Goal: Task Accomplishment & Management: Manage account settings

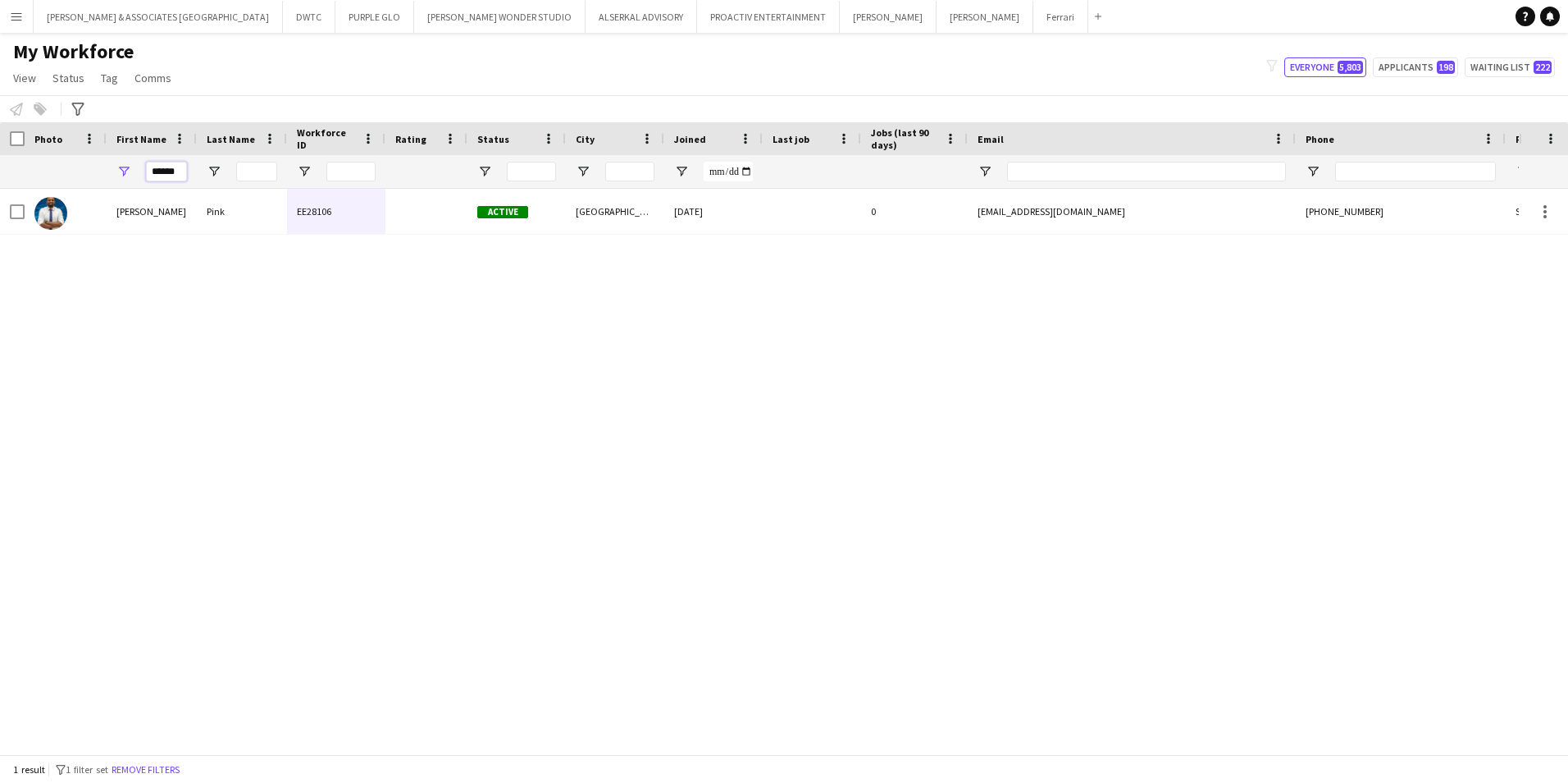
drag, startPoint x: 0, startPoint y: 0, endPoint x: 119, endPoint y: 174, distance: 210.8
click at [119, 174] on div "******" at bounding box center [152, 172] width 91 height 33
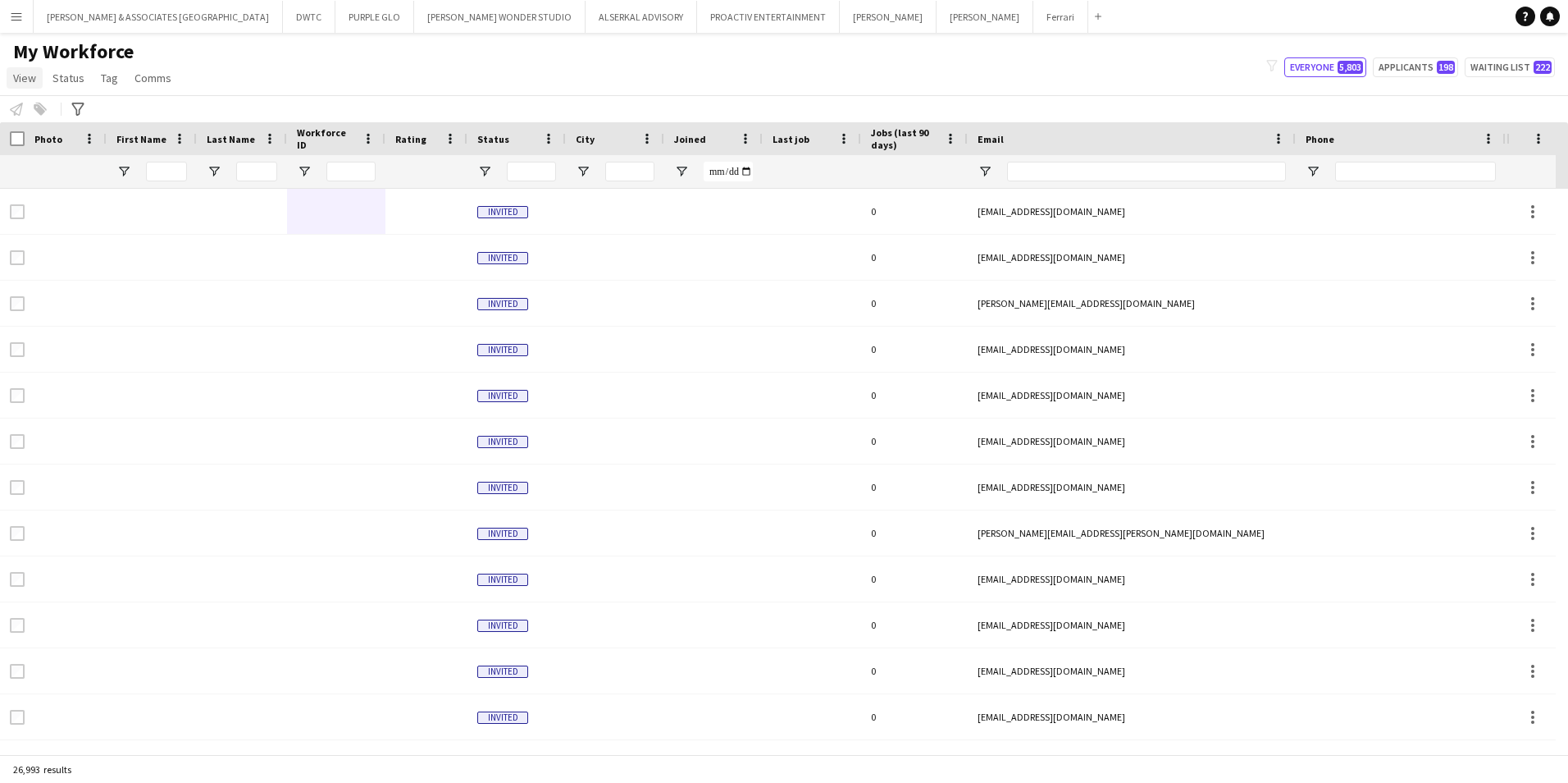
click at [23, 82] on span "View" at bounding box center [25, 78] width 23 height 14
click at [230, 75] on div "My Workforce View Views Default view [PERSON_NAME] New view Update view Delete …" at bounding box center [784, 67] width 1568 height 56
click at [1033, 22] on button "Ferrari Close" at bounding box center [1060, 17] width 55 height 32
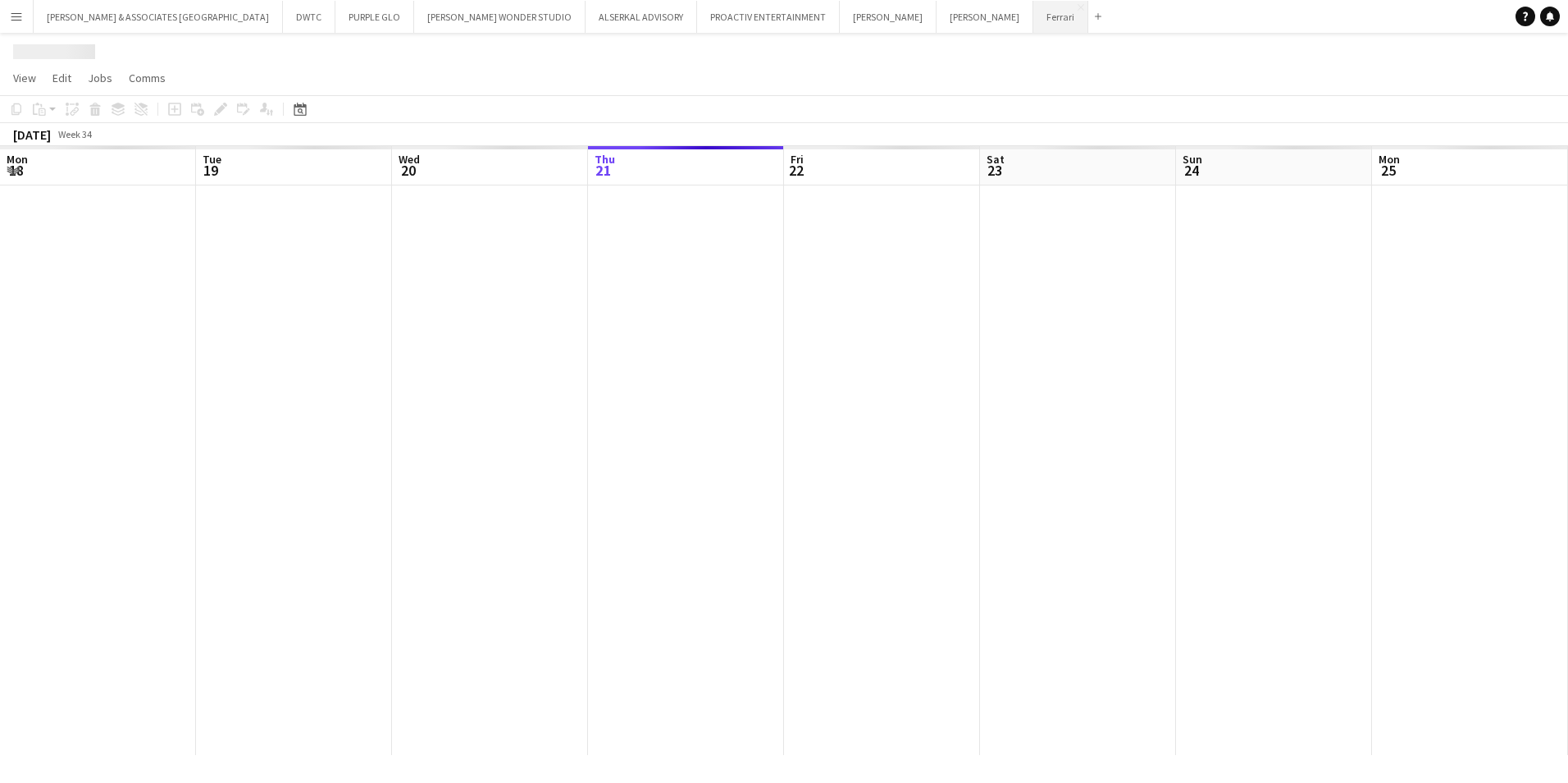
scroll to position [0, 392]
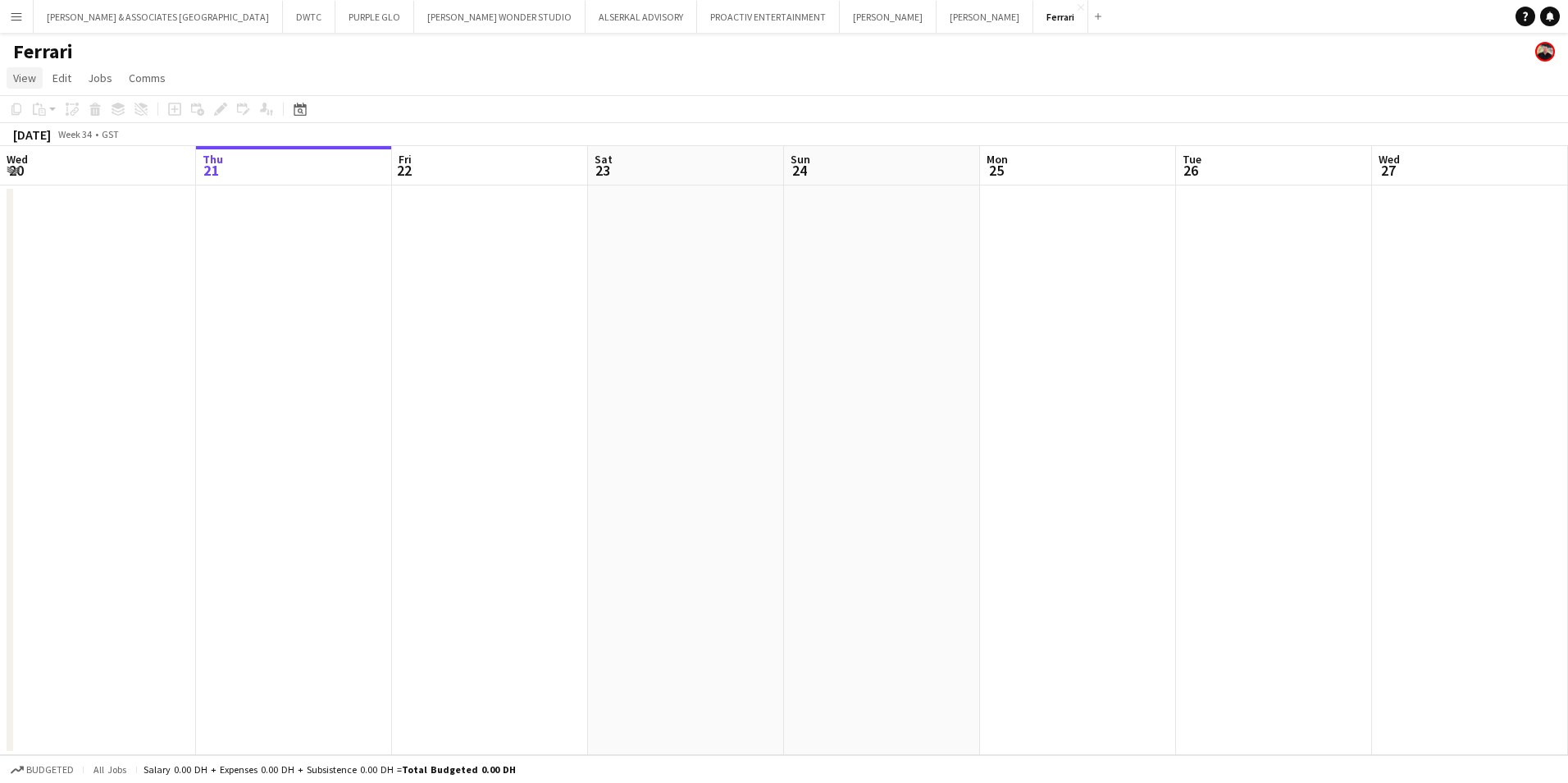
click at [32, 84] on span "View" at bounding box center [25, 78] width 23 height 14
click at [80, 190] on link "Month view" at bounding box center [72, 183] width 130 height 34
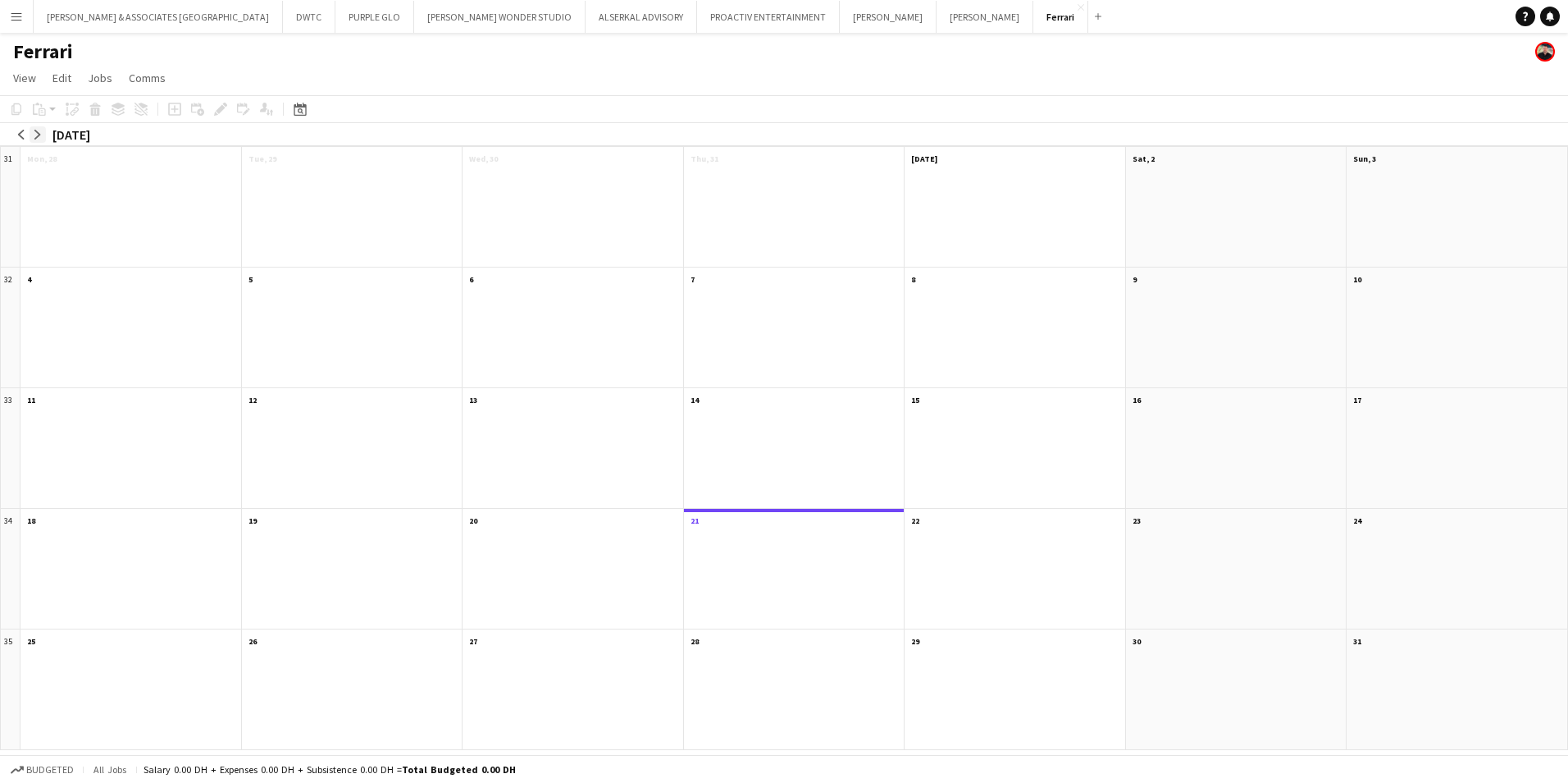
click at [33, 134] on app-icon "arrow-right" at bounding box center [38, 134] width 10 height 10
click at [99, 165] on app-month-view-date-header "[DATE] 1 Job 0/1" at bounding box center [131, 157] width 221 height 21
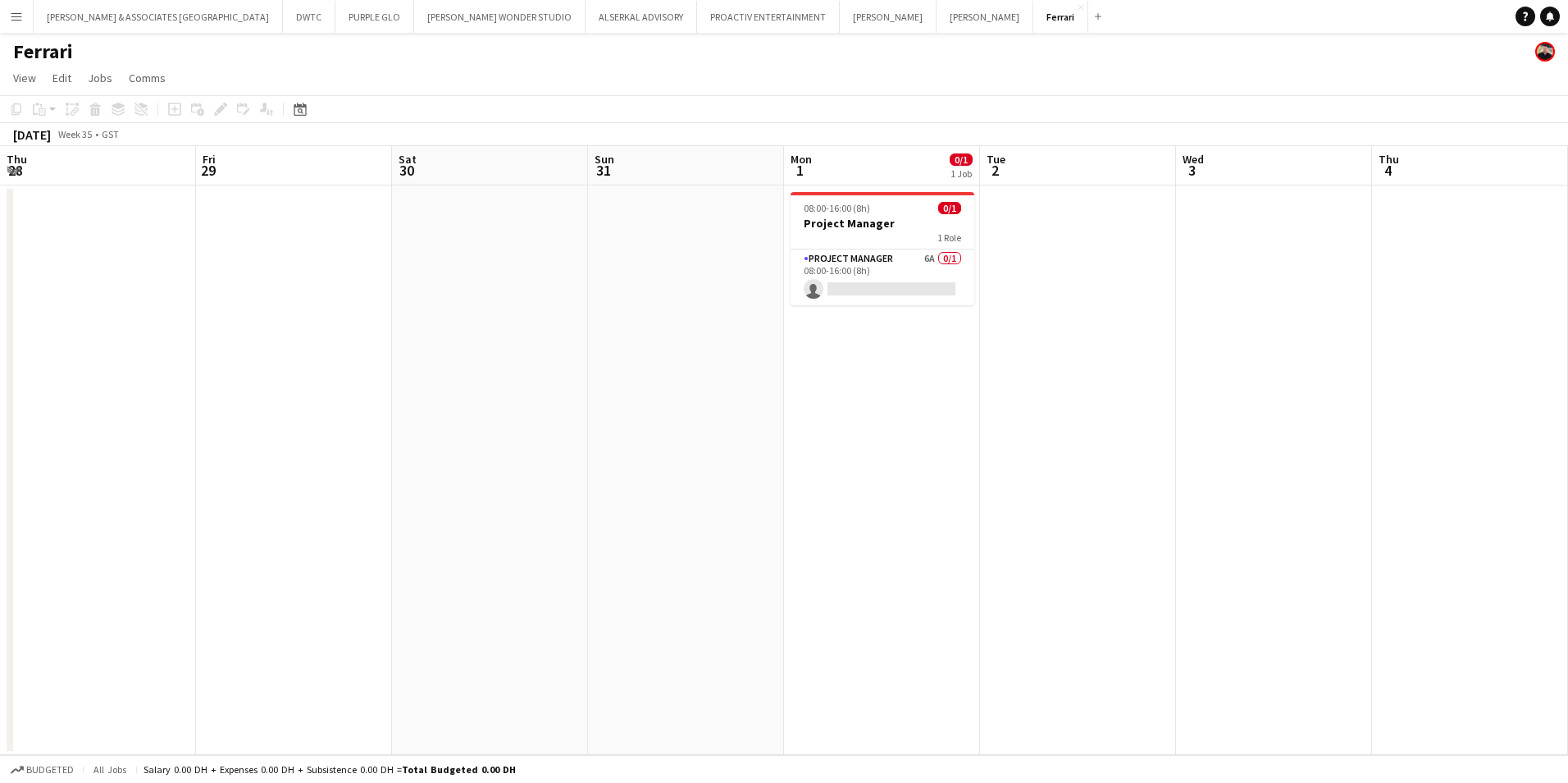
scroll to position [0, 565]
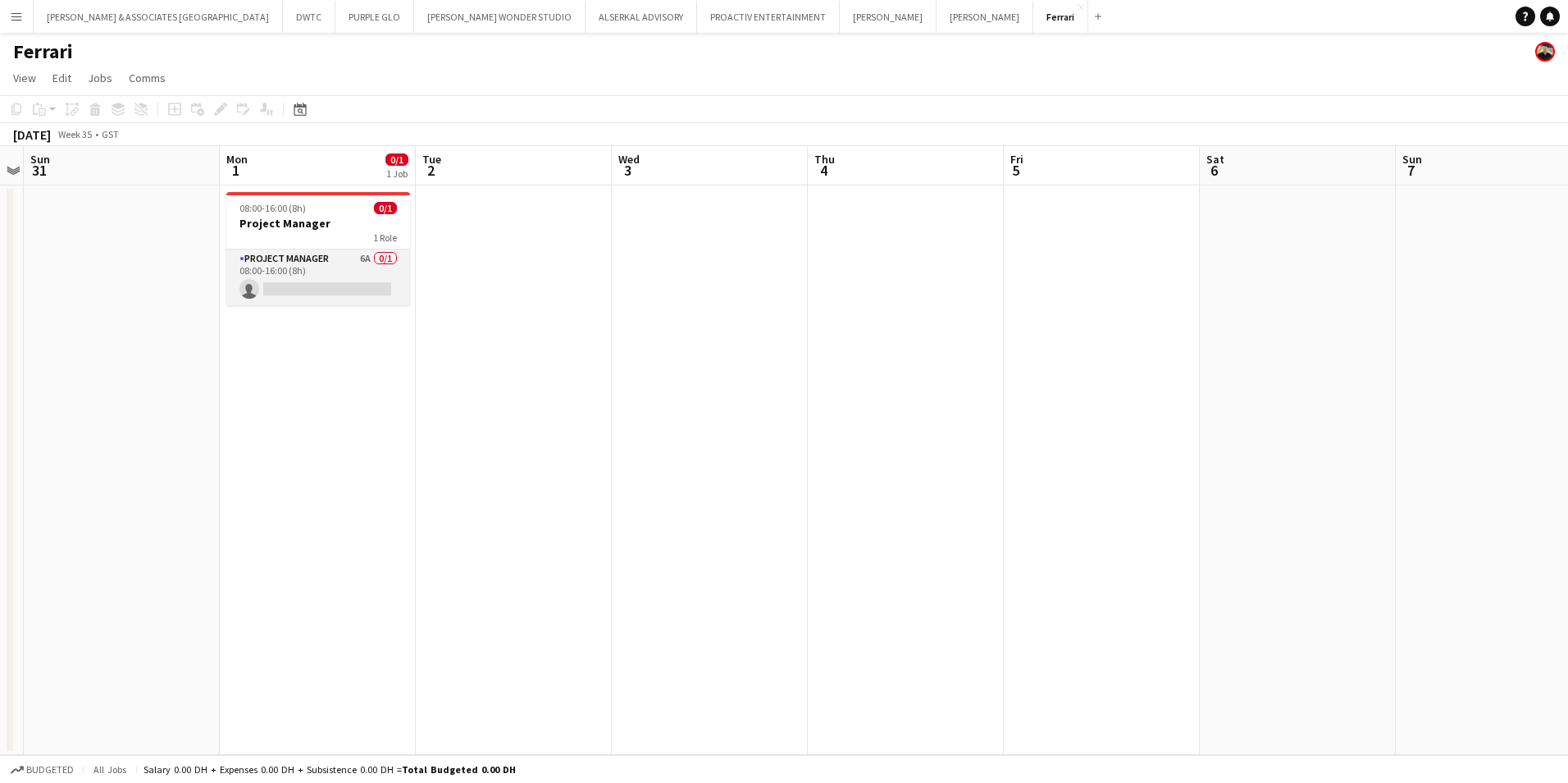
click at [276, 265] on app-card-role "Project Manager 6A 0/1 08:00-16:00 (8h) single-neutral-actions" at bounding box center [318, 277] width 184 height 56
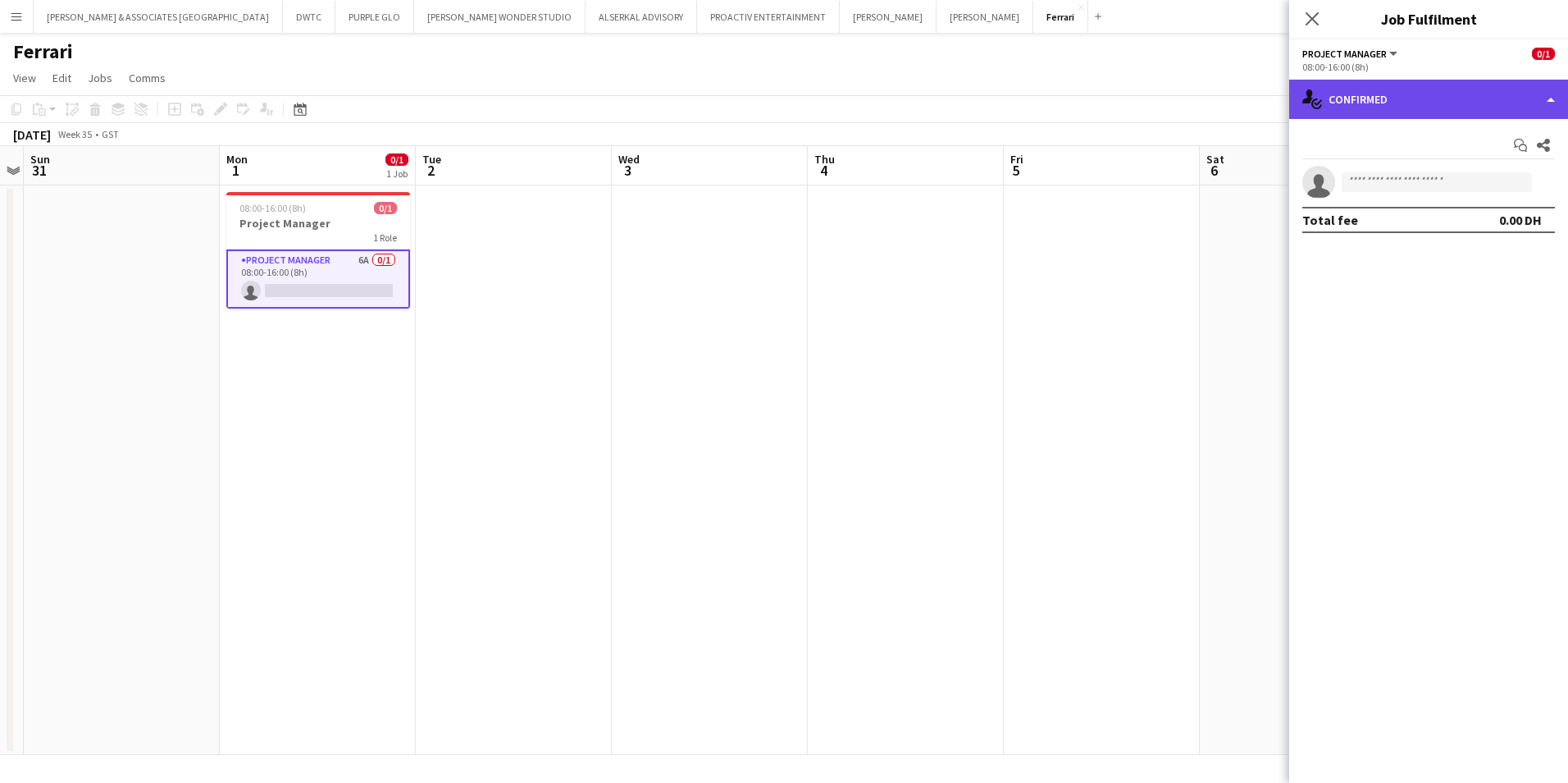
click at [1401, 104] on div "single-neutral-actions-check-2 Confirmed" at bounding box center [1428, 100] width 279 height 40
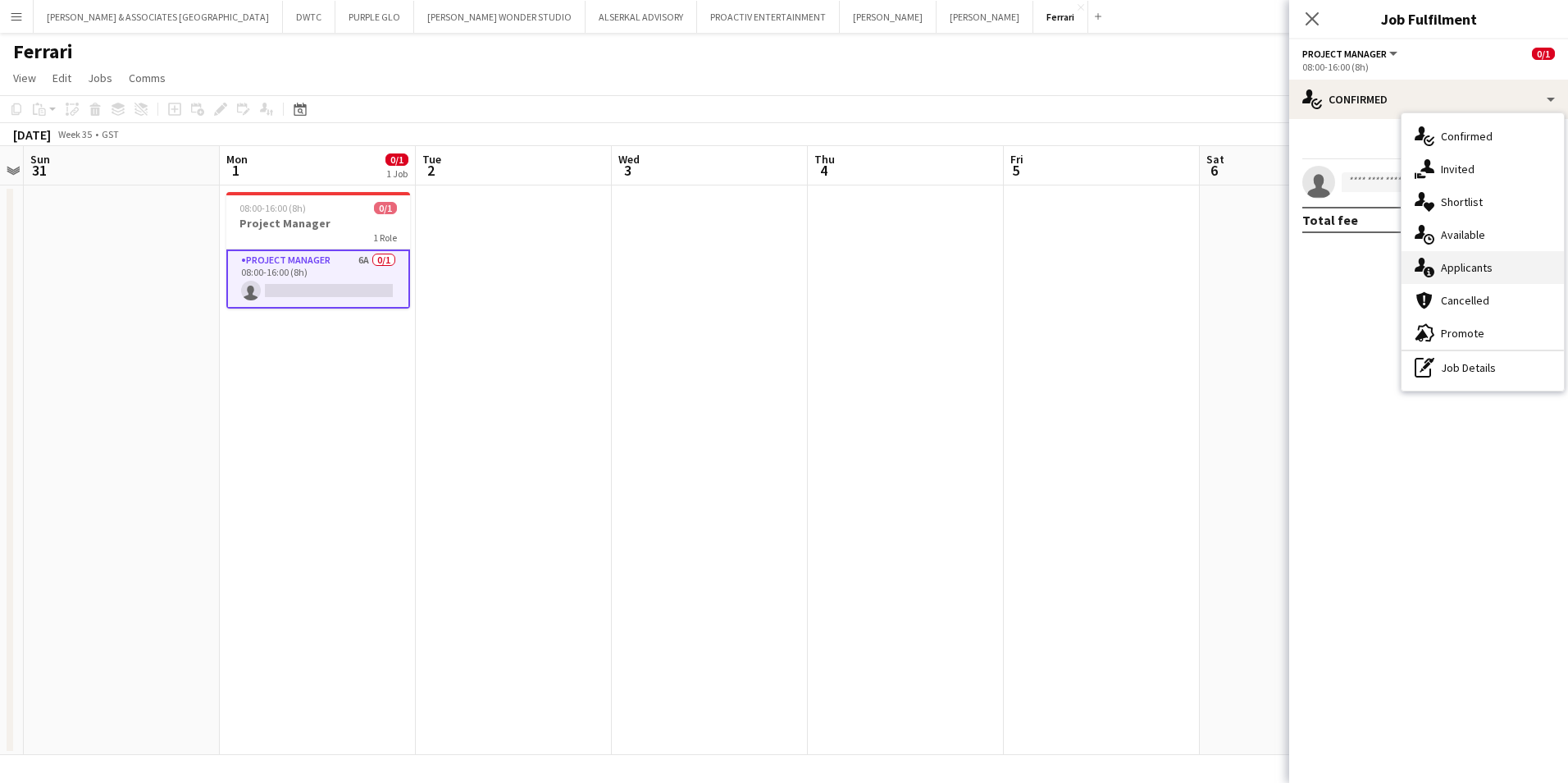
click at [1514, 276] on div "single-neutral-actions-information Applicants" at bounding box center [1483, 268] width 162 height 33
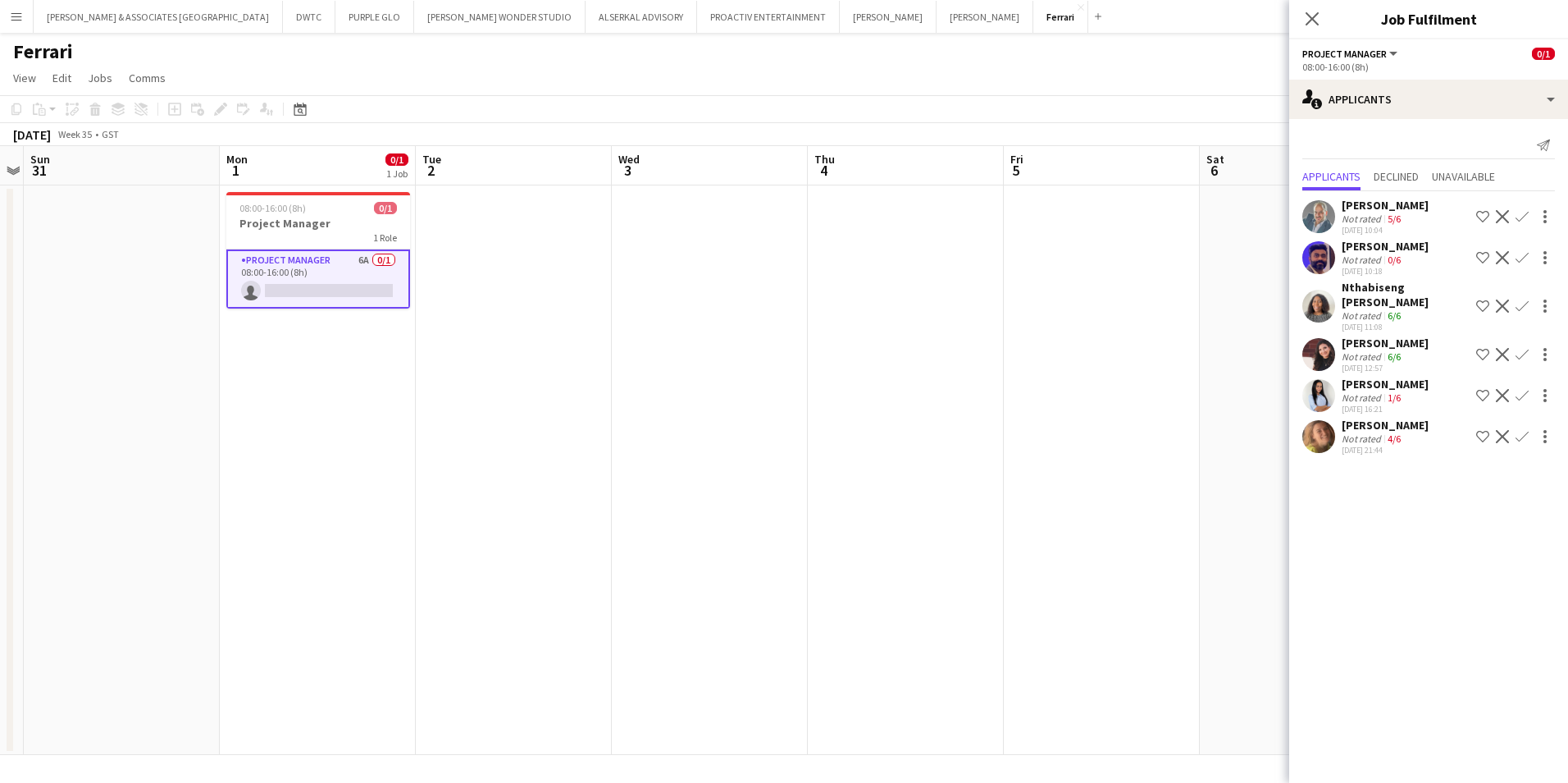
click at [1364, 429] on div "[PERSON_NAME]" at bounding box center [1385, 425] width 87 height 14
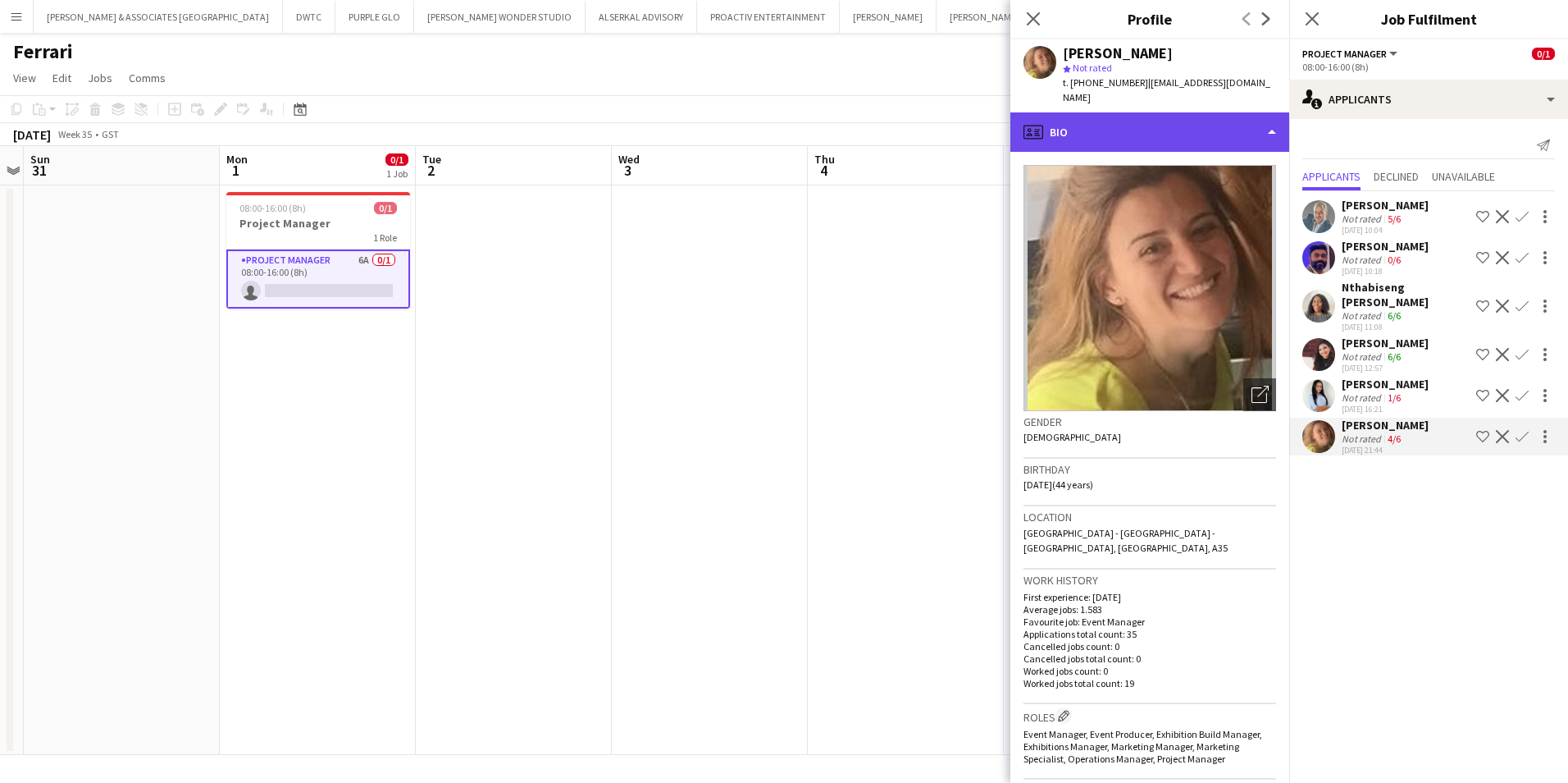
click at [1183, 123] on div "profile Bio" at bounding box center [1150, 132] width 279 height 40
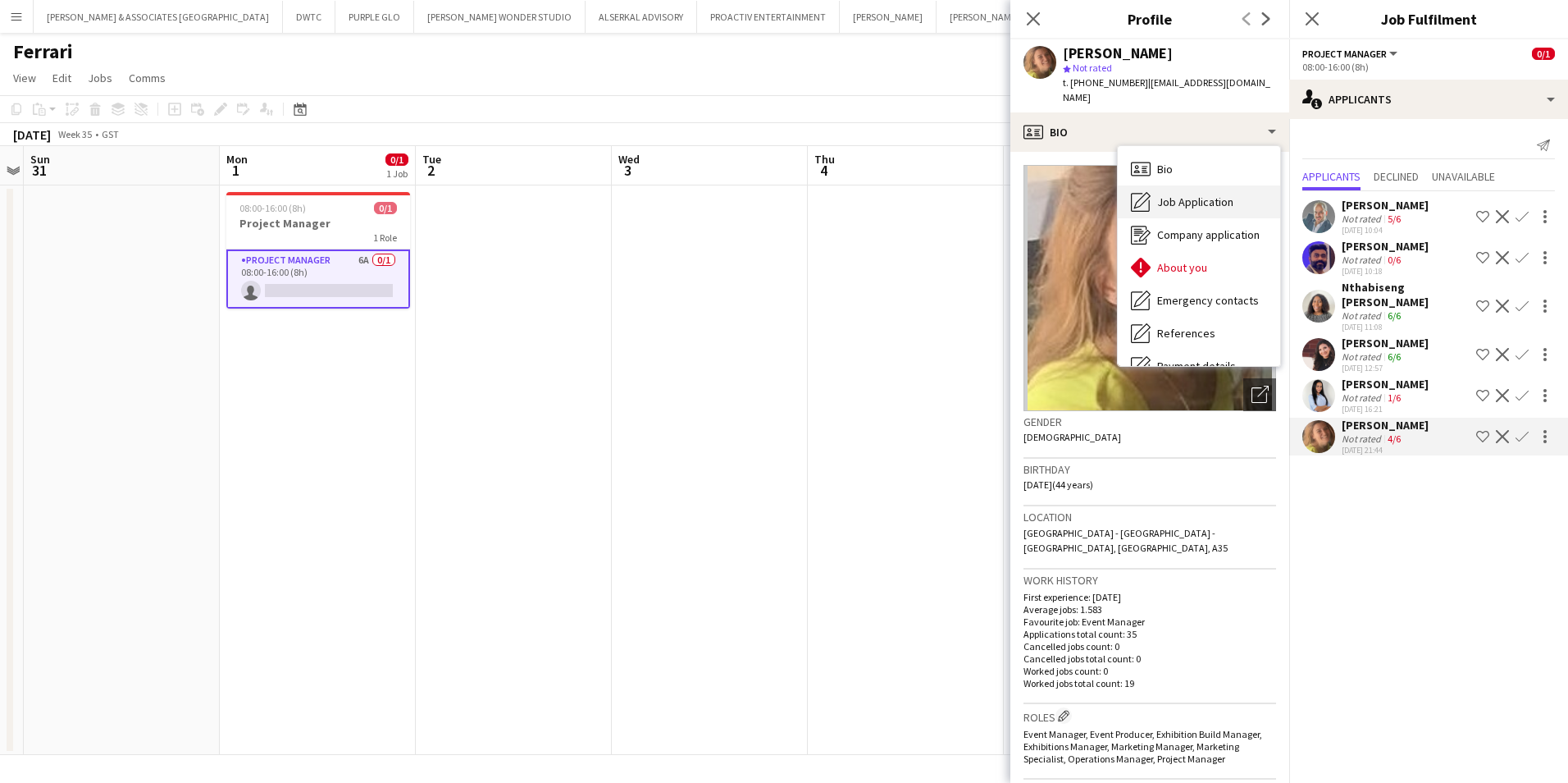
click at [1209, 195] on span "Job Application" at bounding box center [1195, 202] width 76 height 14
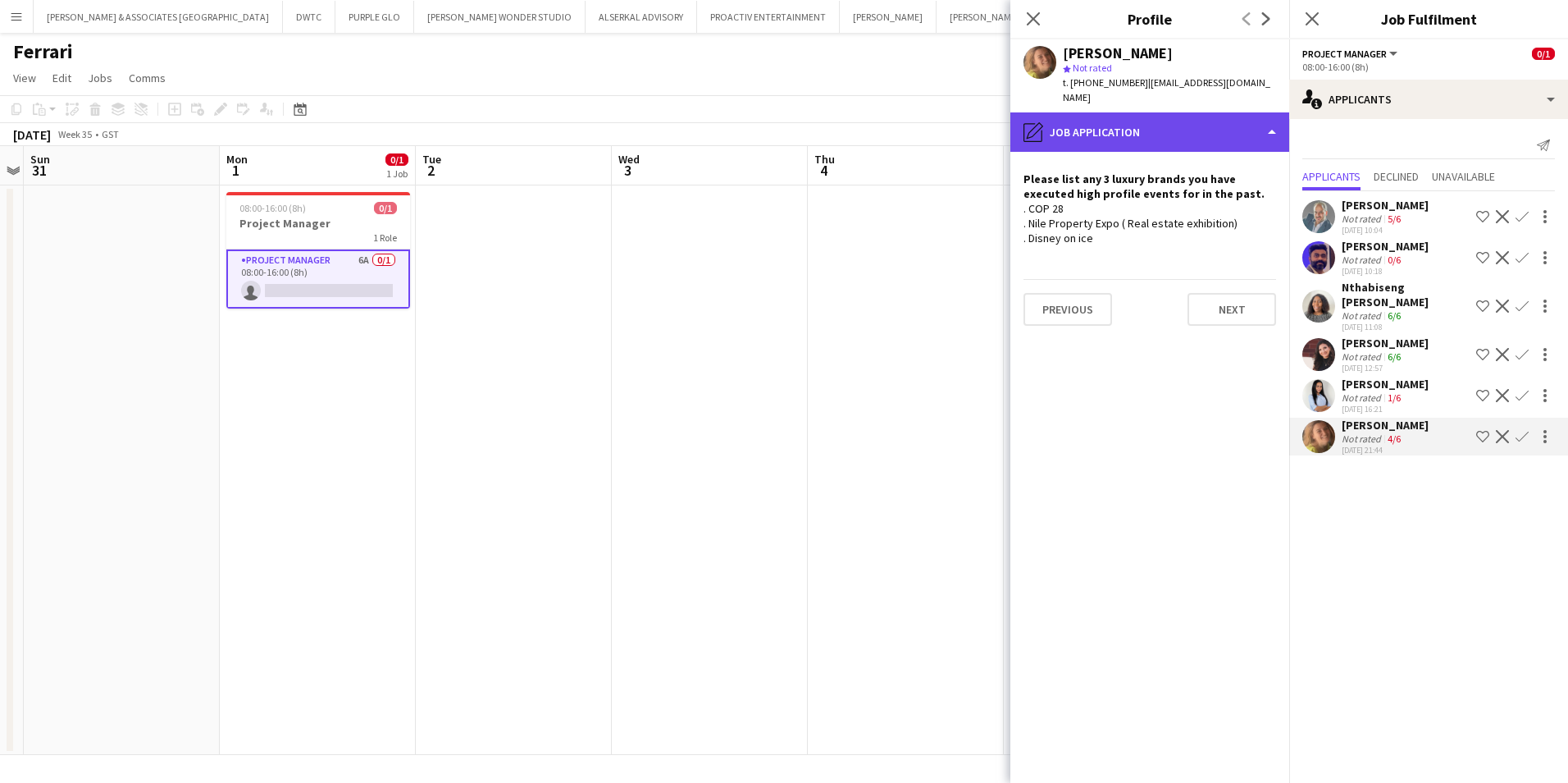
click at [1163, 112] on div "pencil4 Job Application" at bounding box center [1150, 132] width 279 height 40
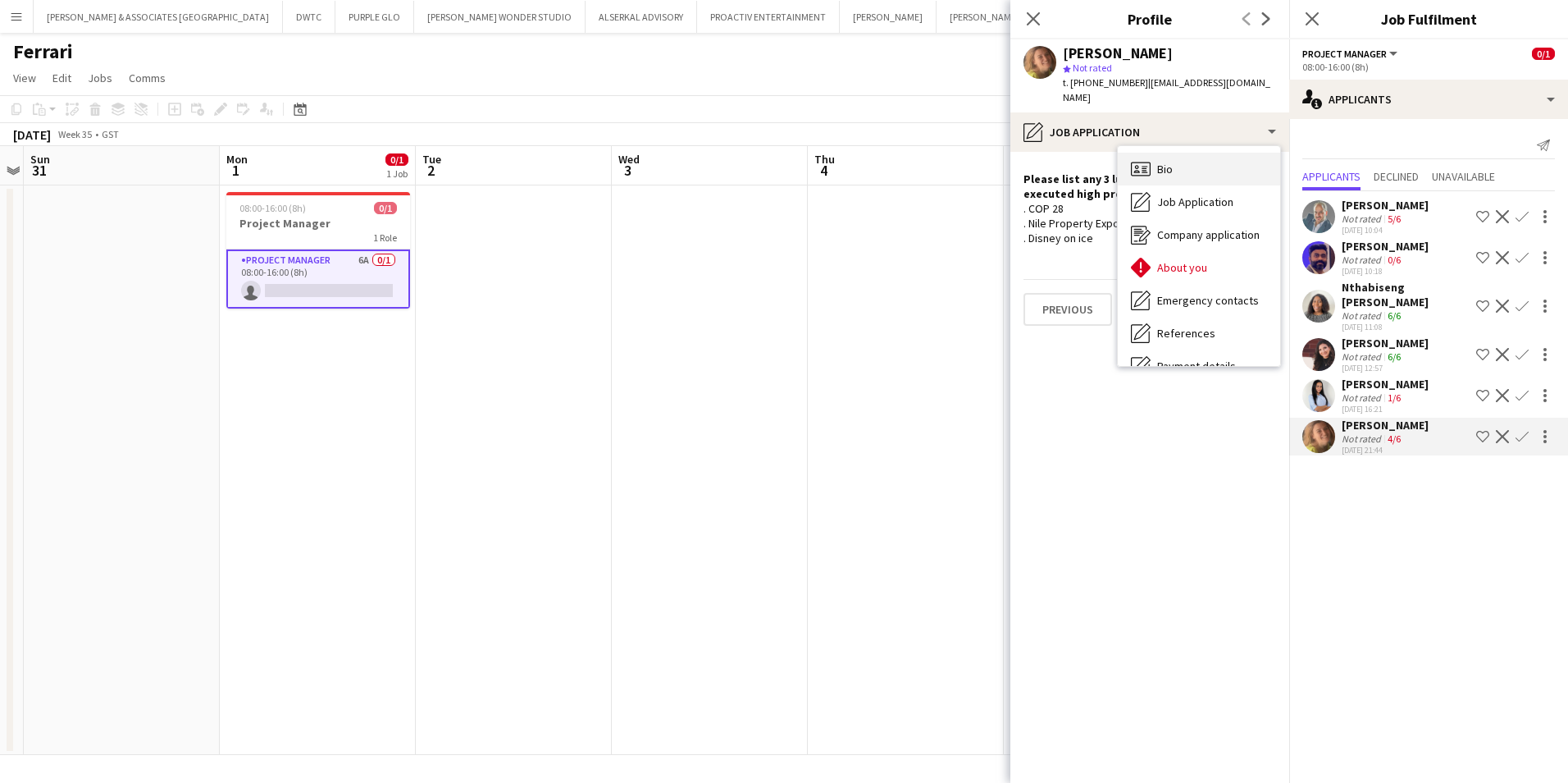
click at [1168, 162] on span "Bio" at bounding box center [1164, 169] width 15 height 14
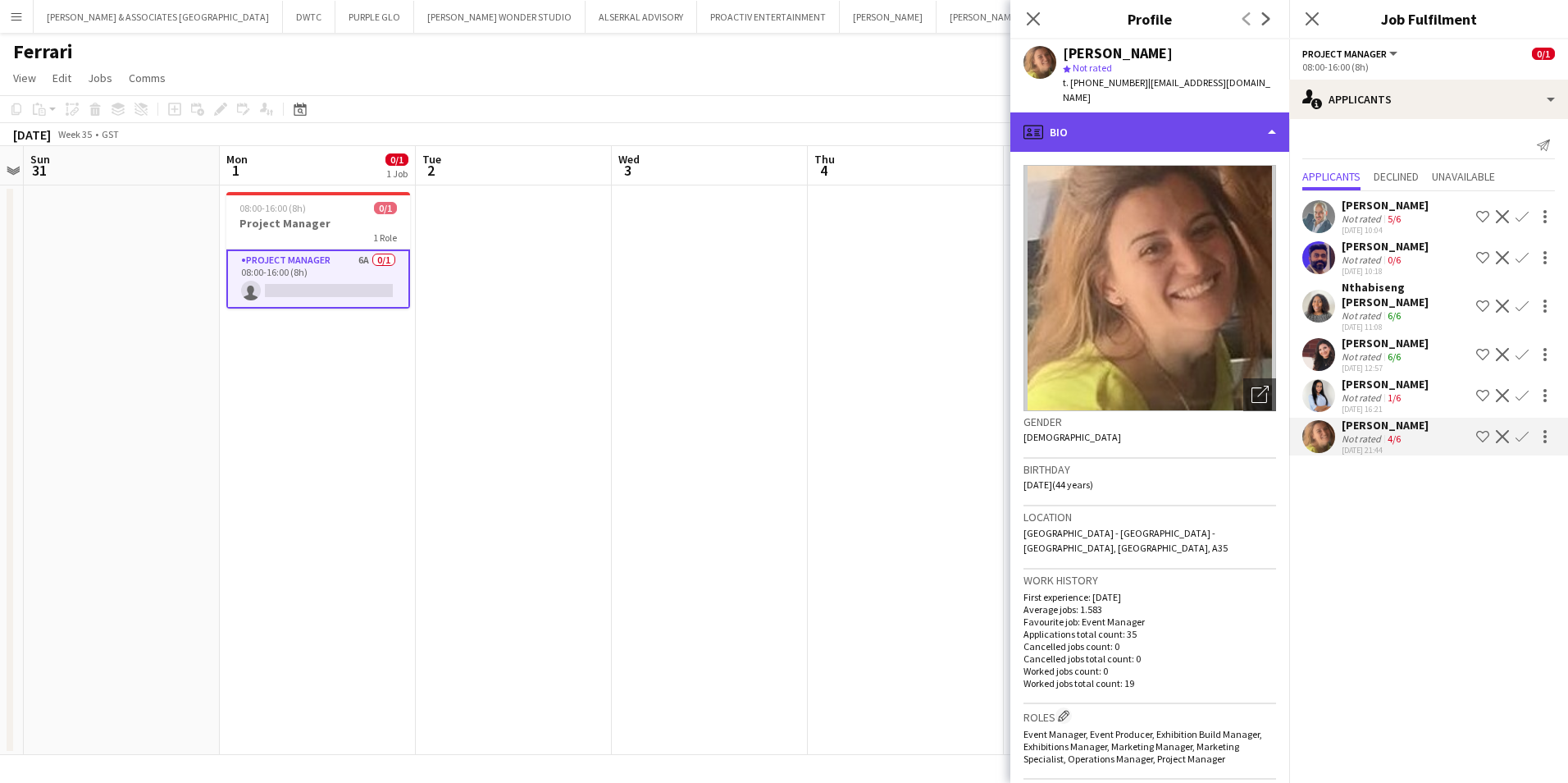
click at [1145, 115] on div "profile Bio" at bounding box center [1150, 132] width 279 height 40
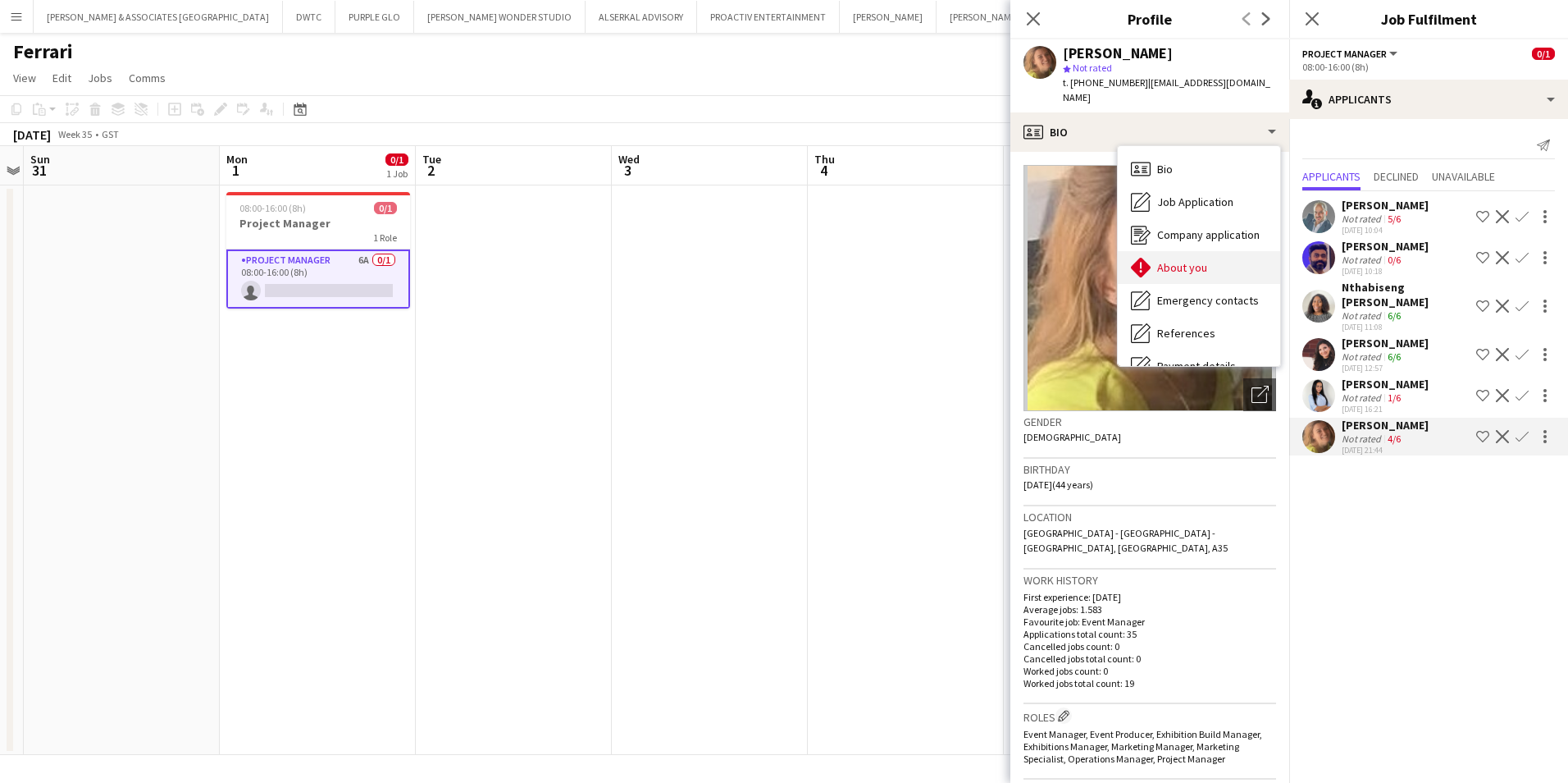
click at [1196, 260] on span "About you" at bounding box center [1182, 268] width 50 height 14
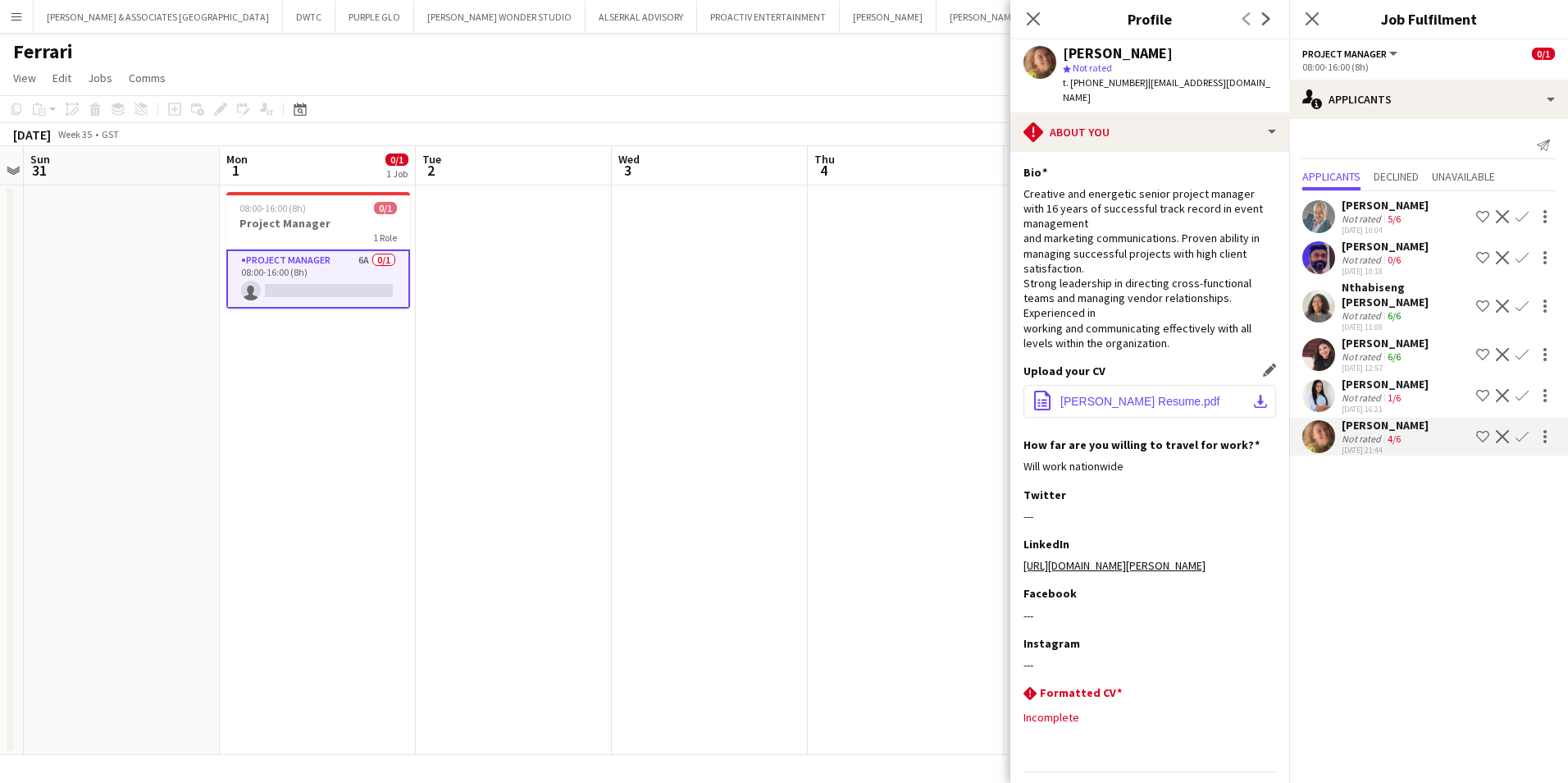
click at [1117, 395] on button "office-file-sheet [PERSON_NAME] Resume.pdf download-bottom" at bounding box center [1149, 401] width 252 height 33
click at [937, 26] on button "[PERSON_NAME] Close" at bounding box center [985, 17] width 97 height 32
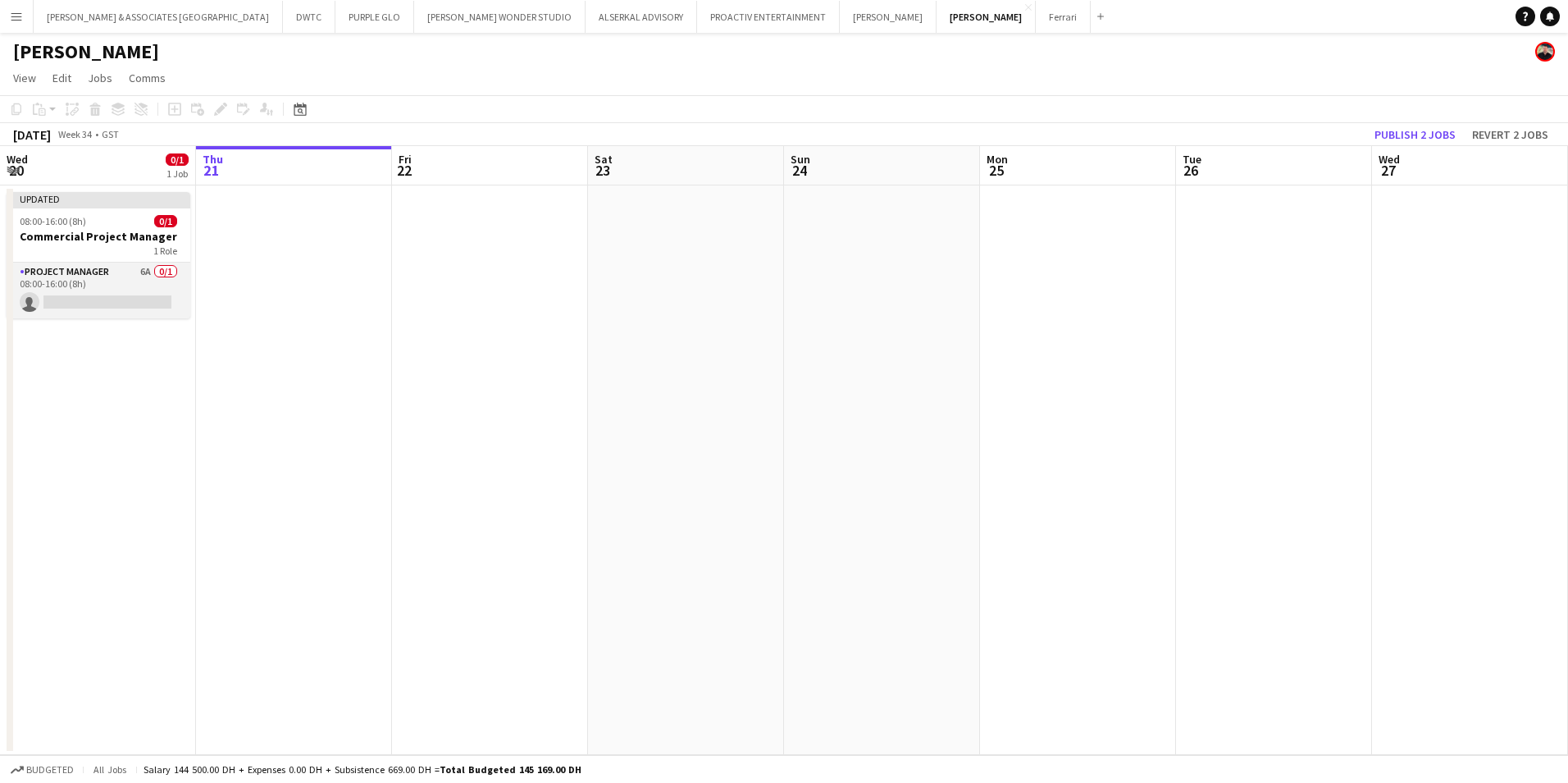
scroll to position [0, 393]
click at [94, 282] on app-card-role "Project Manager 6A 0/1 08:00-16:00 (8h) single-neutral-actions" at bounding box center [97, 290] width 184 height 56
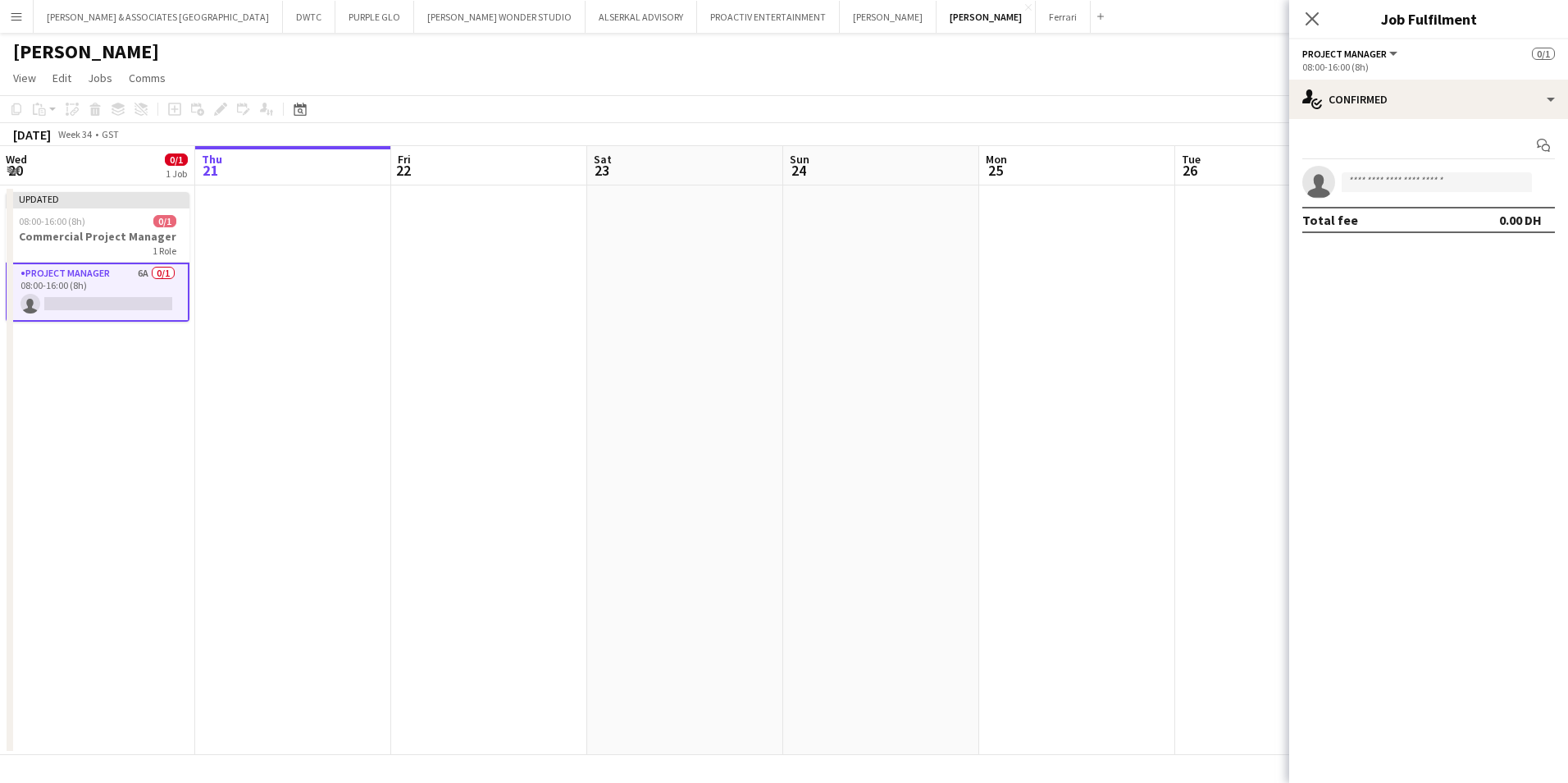
click at [1458, 128] on div "Start chat single-neutral-actions Total fee 0.00 DH" at bounding box center [1428, 182] width 279 height 128
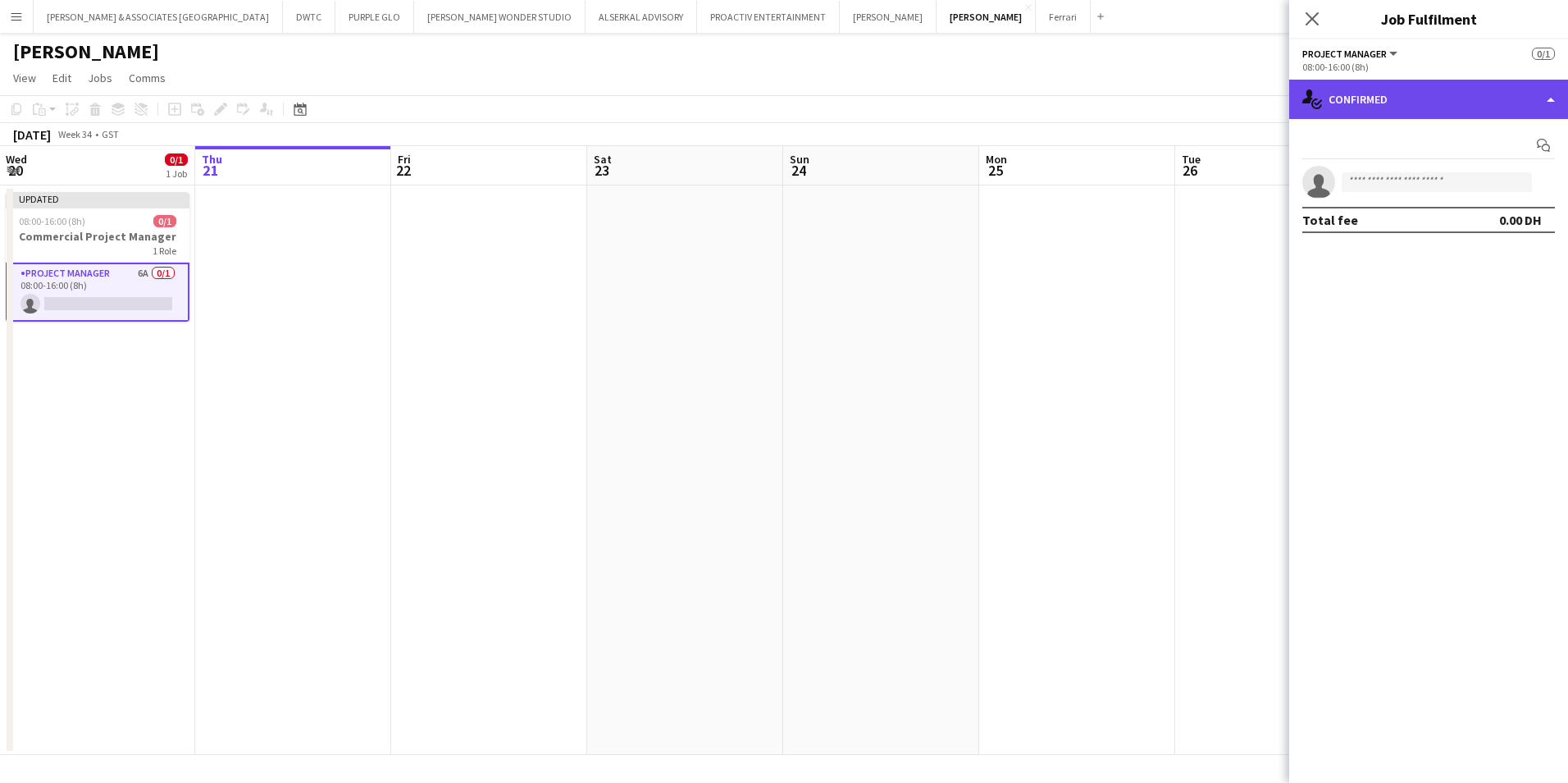
click at [1450, 85] on div "single-neutral-actions-check-2 Confirmed" at bounding box center [1428, 100] width 279 height 40
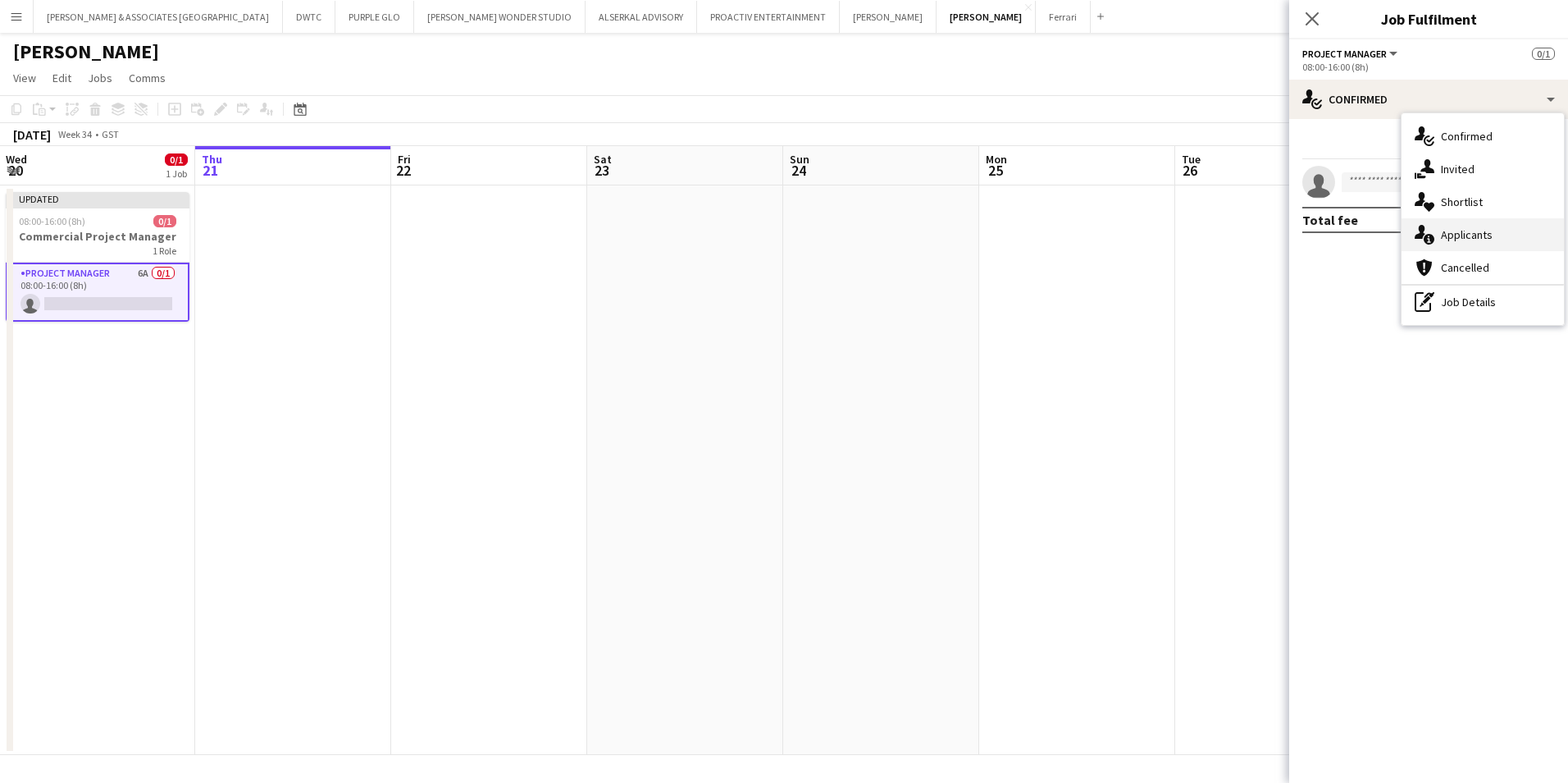
click at [1469, 240] on div "single-neutral-actions-information Applicants" at bounding box center [1483, 234] width 162 height 33
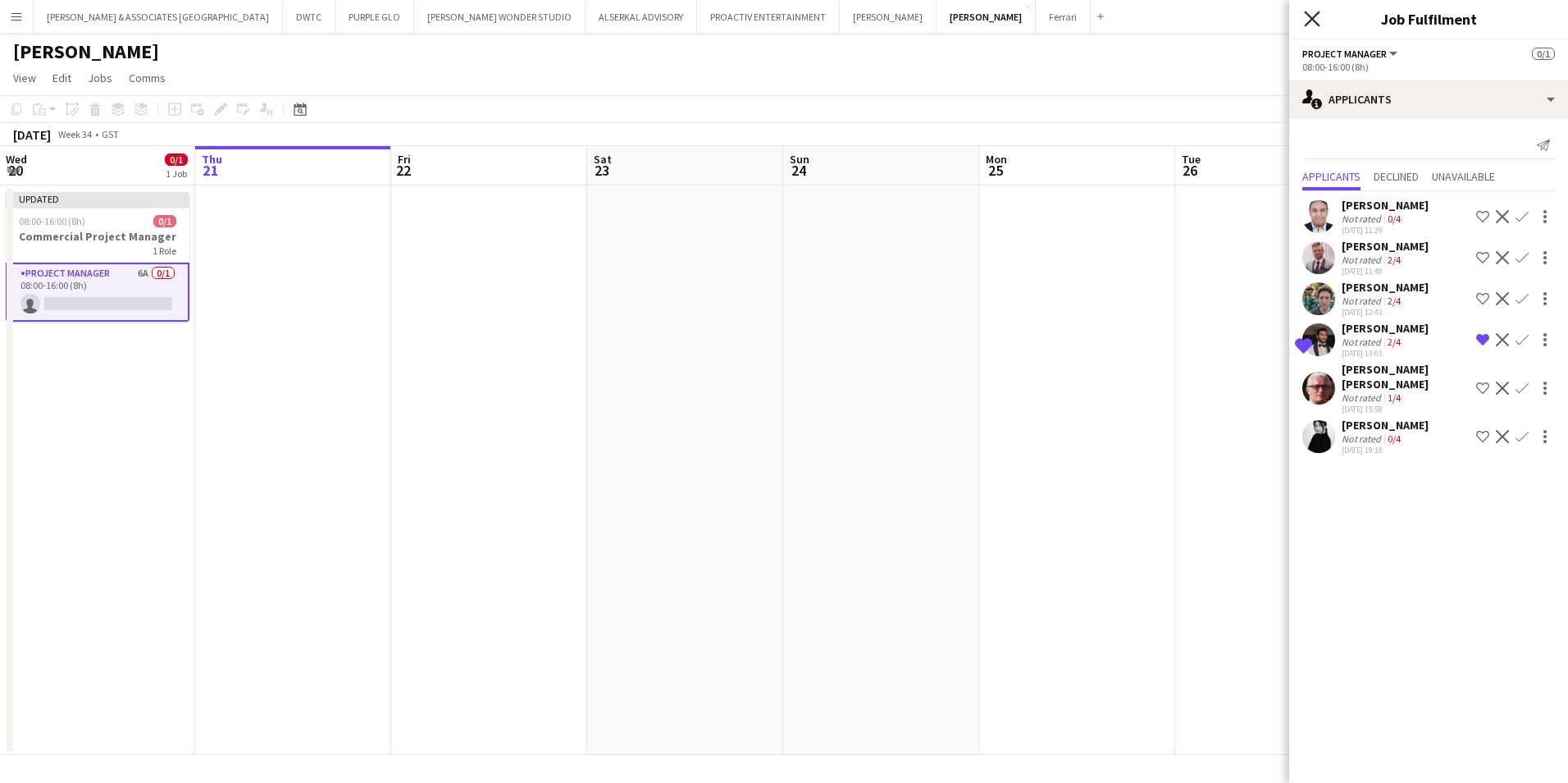
click at [1307, 17] on icon "Close pop-in" at bounding box center [1311, 18] width 15 height 15
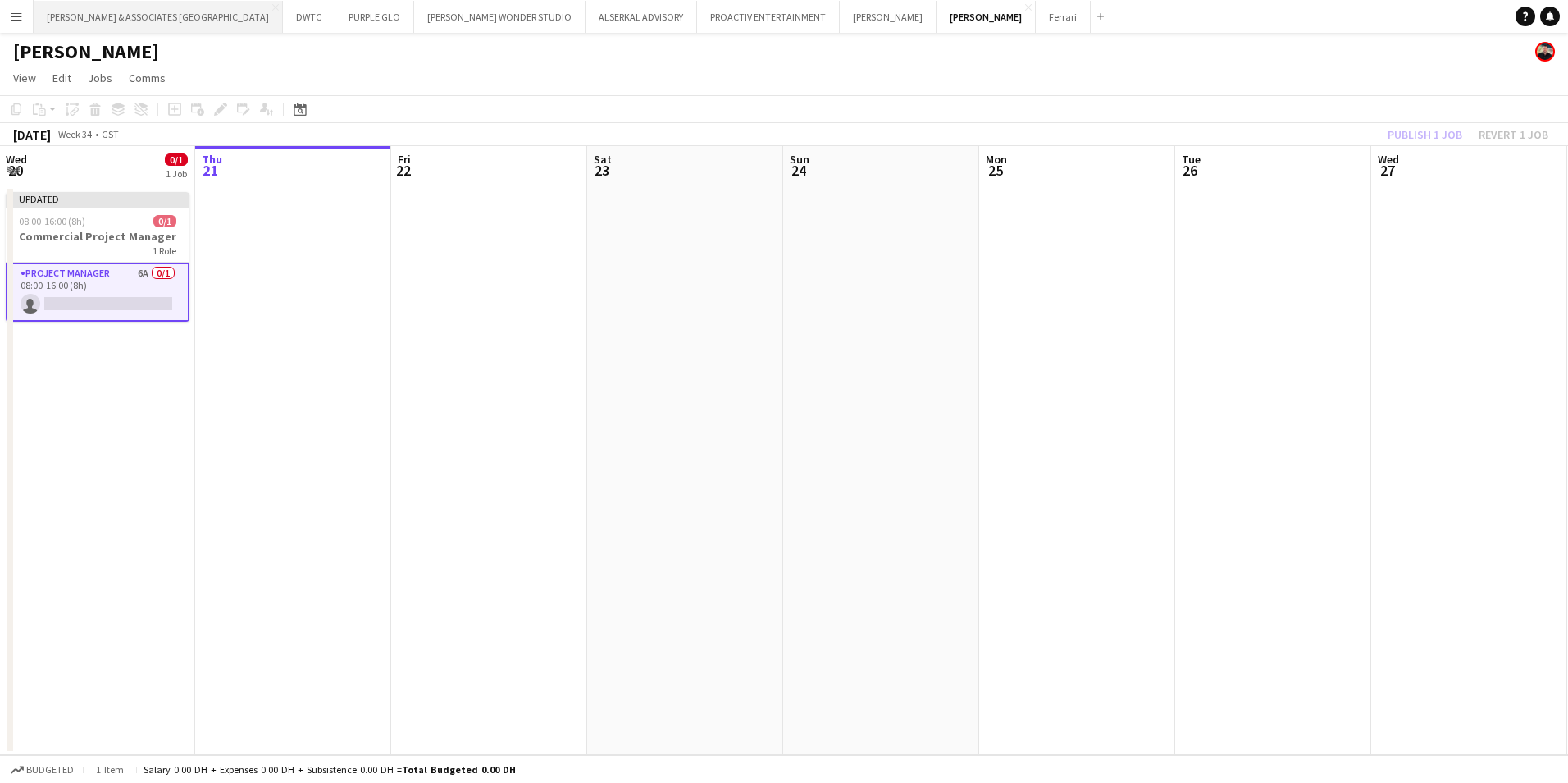
click at [185, 8] on button "[PERSON_NAME] & ASSOCIATES UAE Close" at bounding box center [158, 17] width 250 height 32
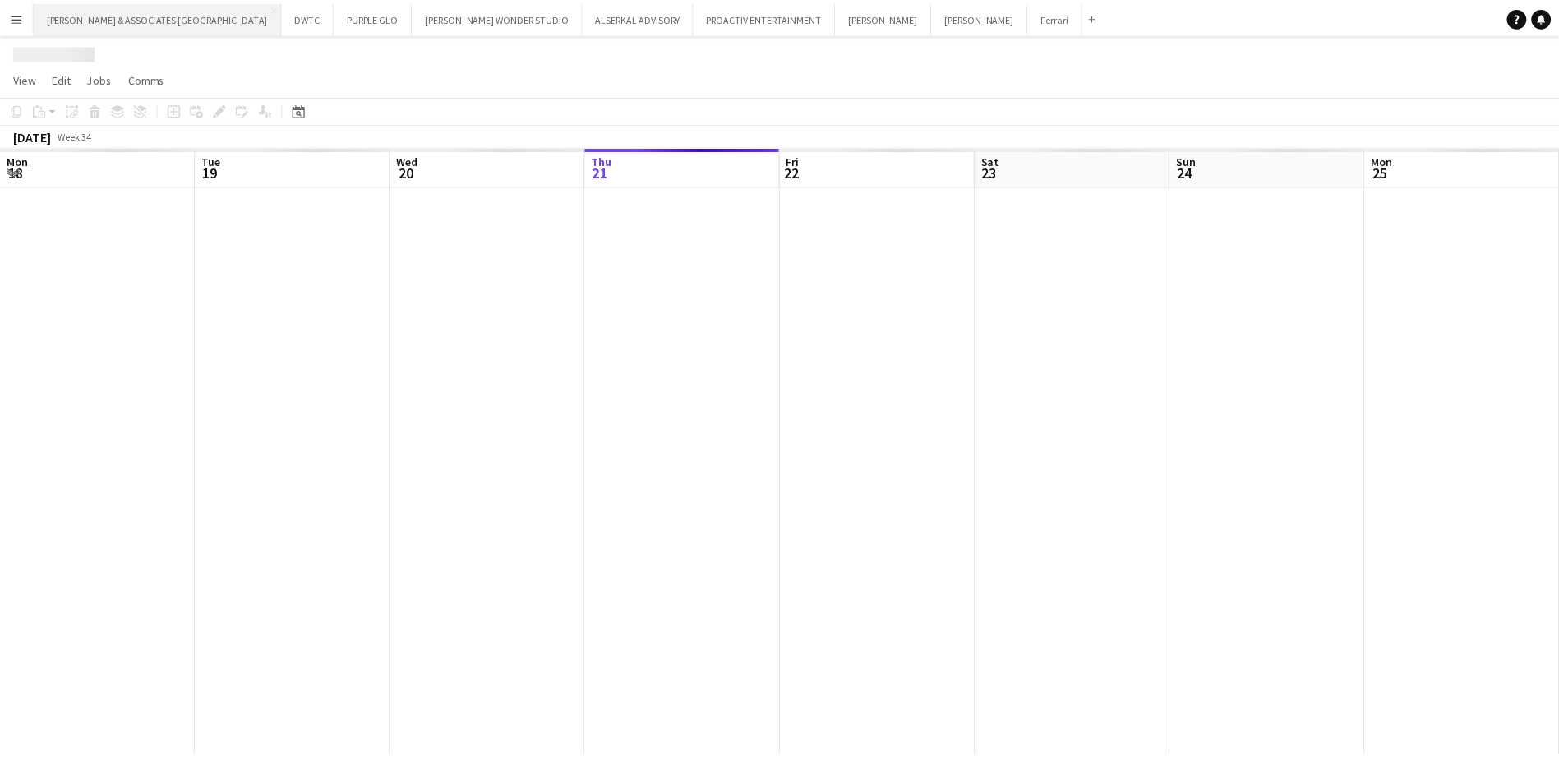
scroll to position [0, 393]
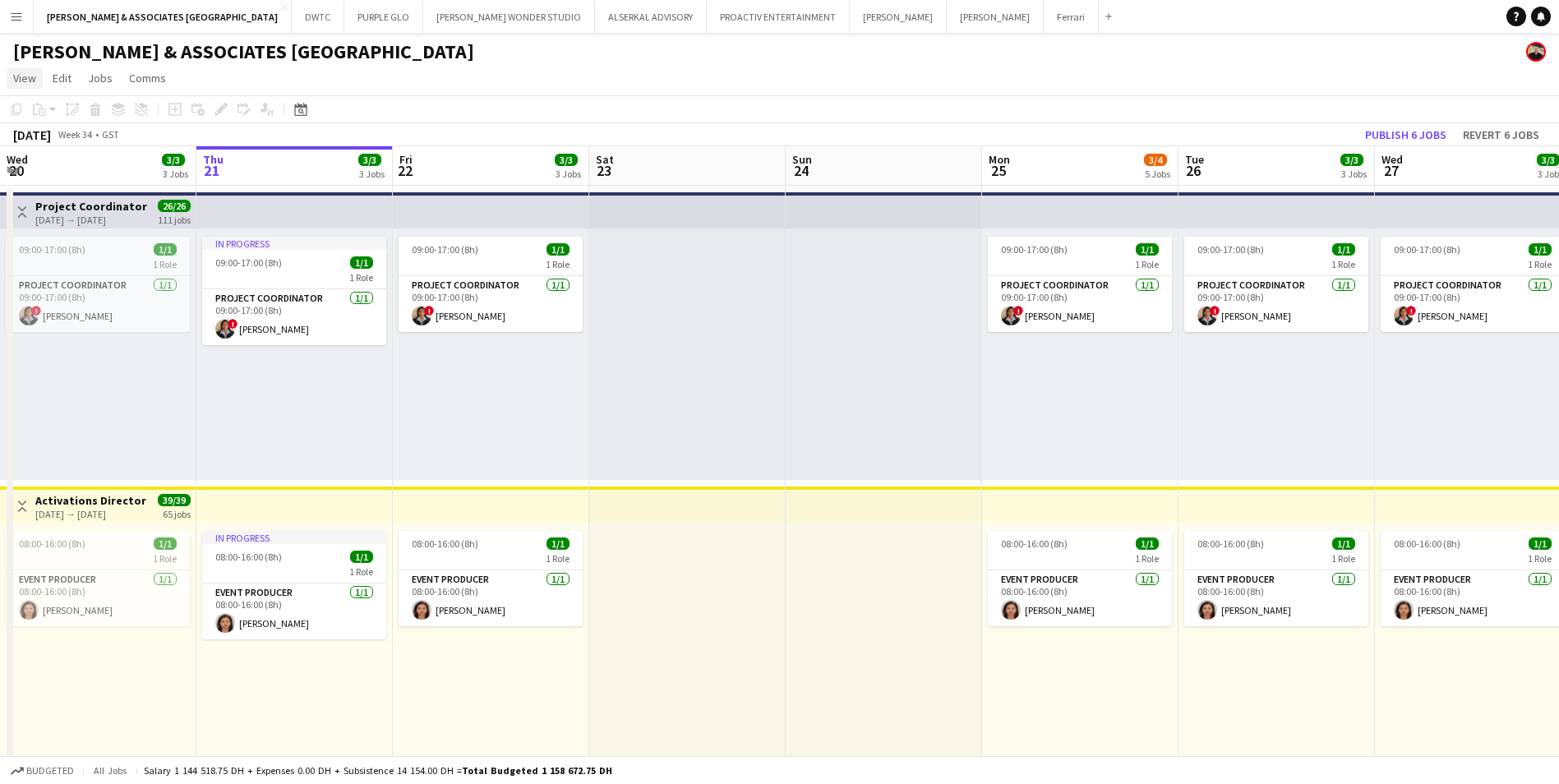
click at [14, 80] on span "View" at bounding box center [25, 78] width 23 height 14
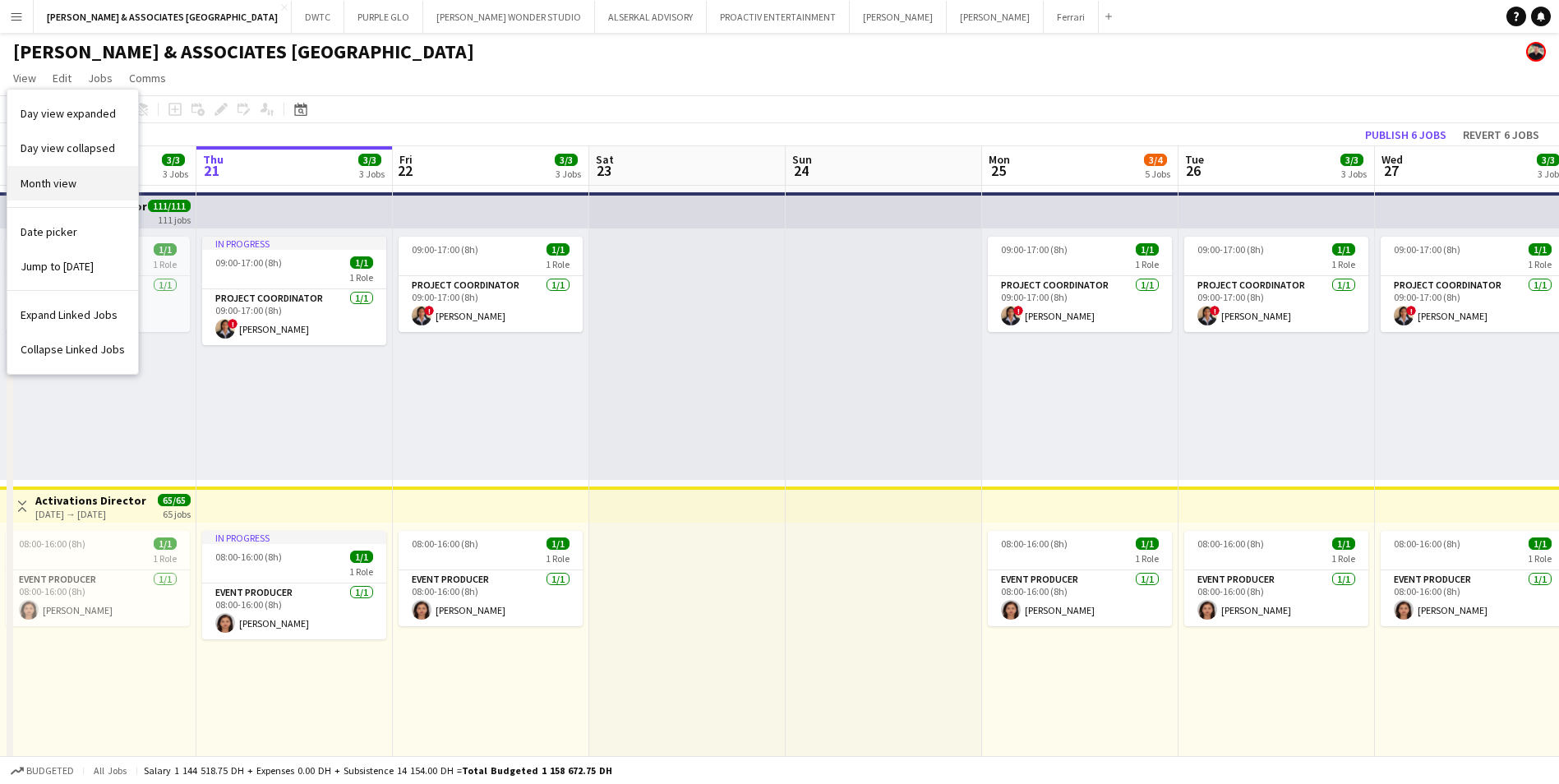
click at [86, 189] on link "Month view" at bounding box center [72, 183] width 130 height 34
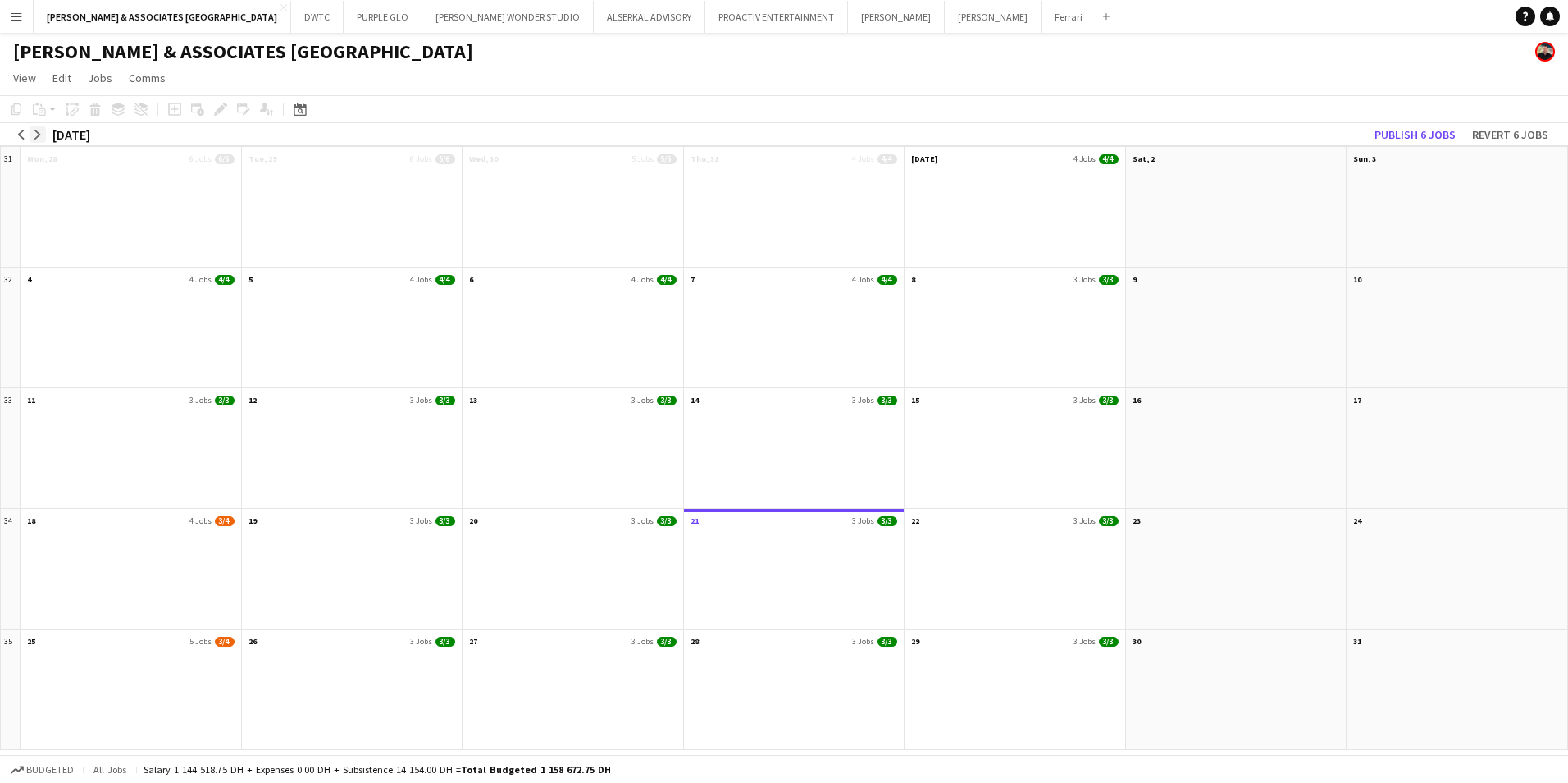
click at [35, 136] on app-icon "arrow-right" at bounding box center [38, 134] width 10 height 10
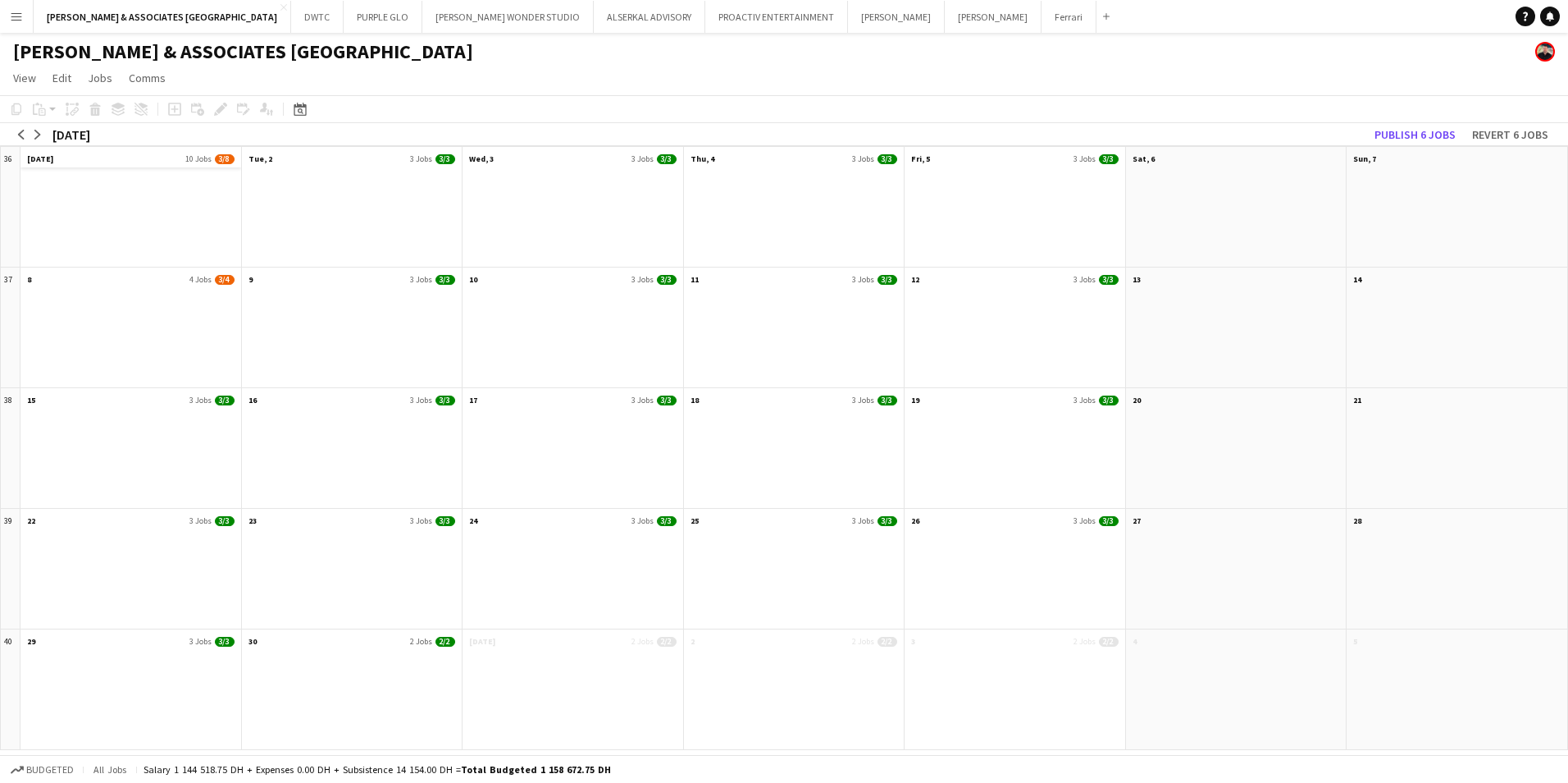
click at [84, 161] on app-month-view-date-header "[DATE] Jobs 3/8" at bounding box center [131, 157] width 221 height 21
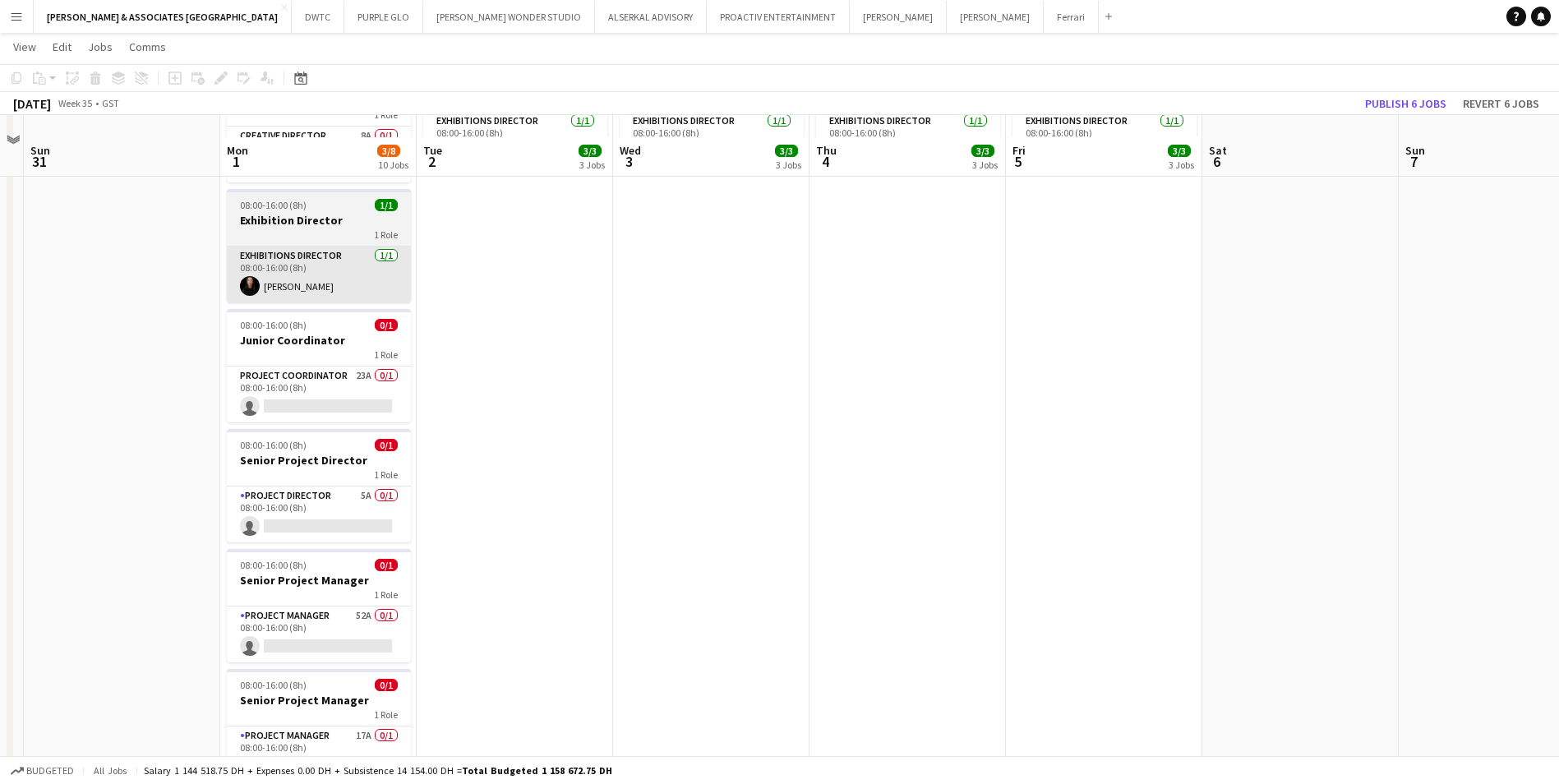
scroll to position [246, 0]
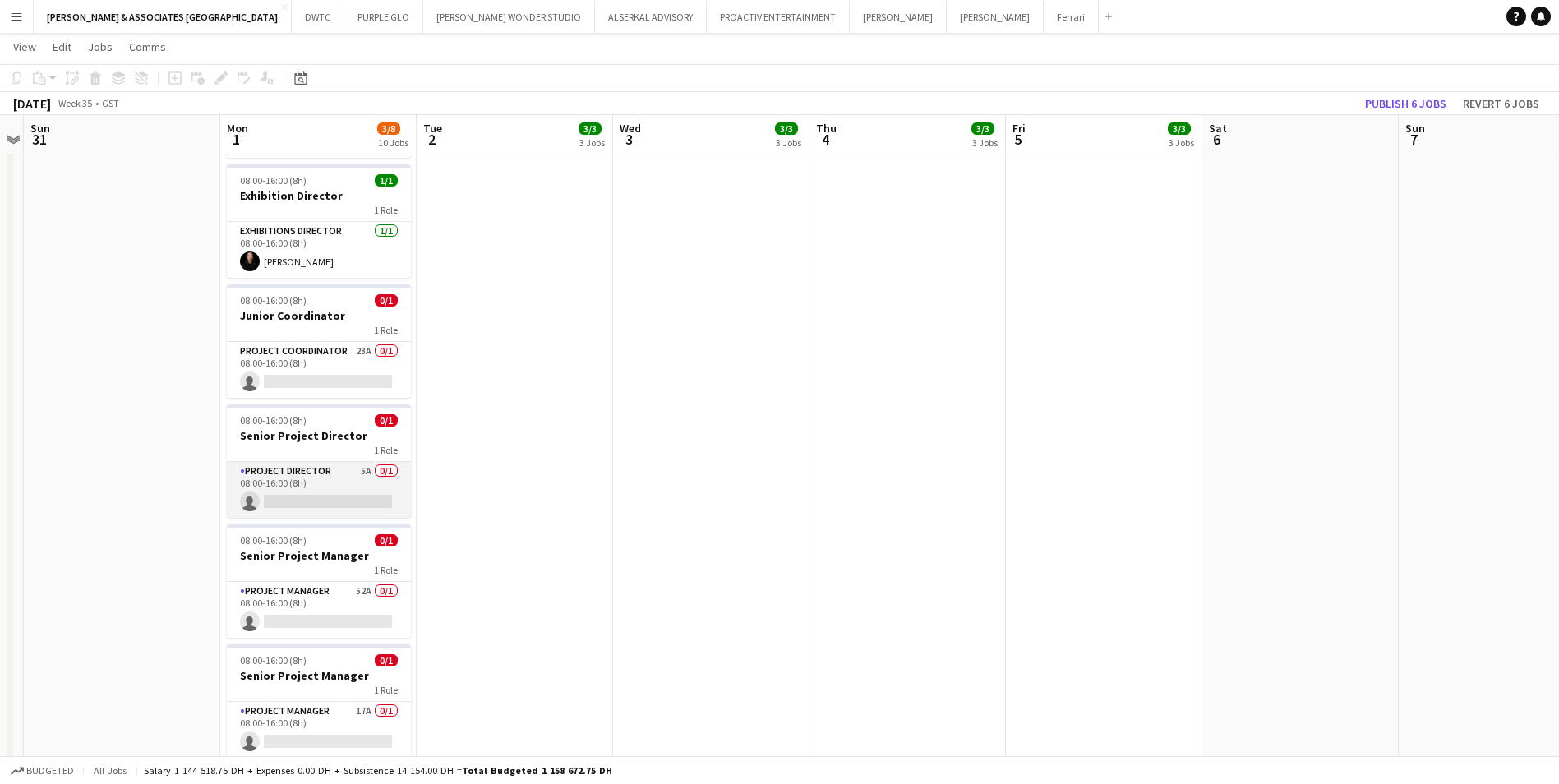
click at [321, 462] on app-card-role "Project Director 5A 0/1 08:00-16:00 (8h) single-neutral-actions" at bounding box center [318, 490] width 184 height 56
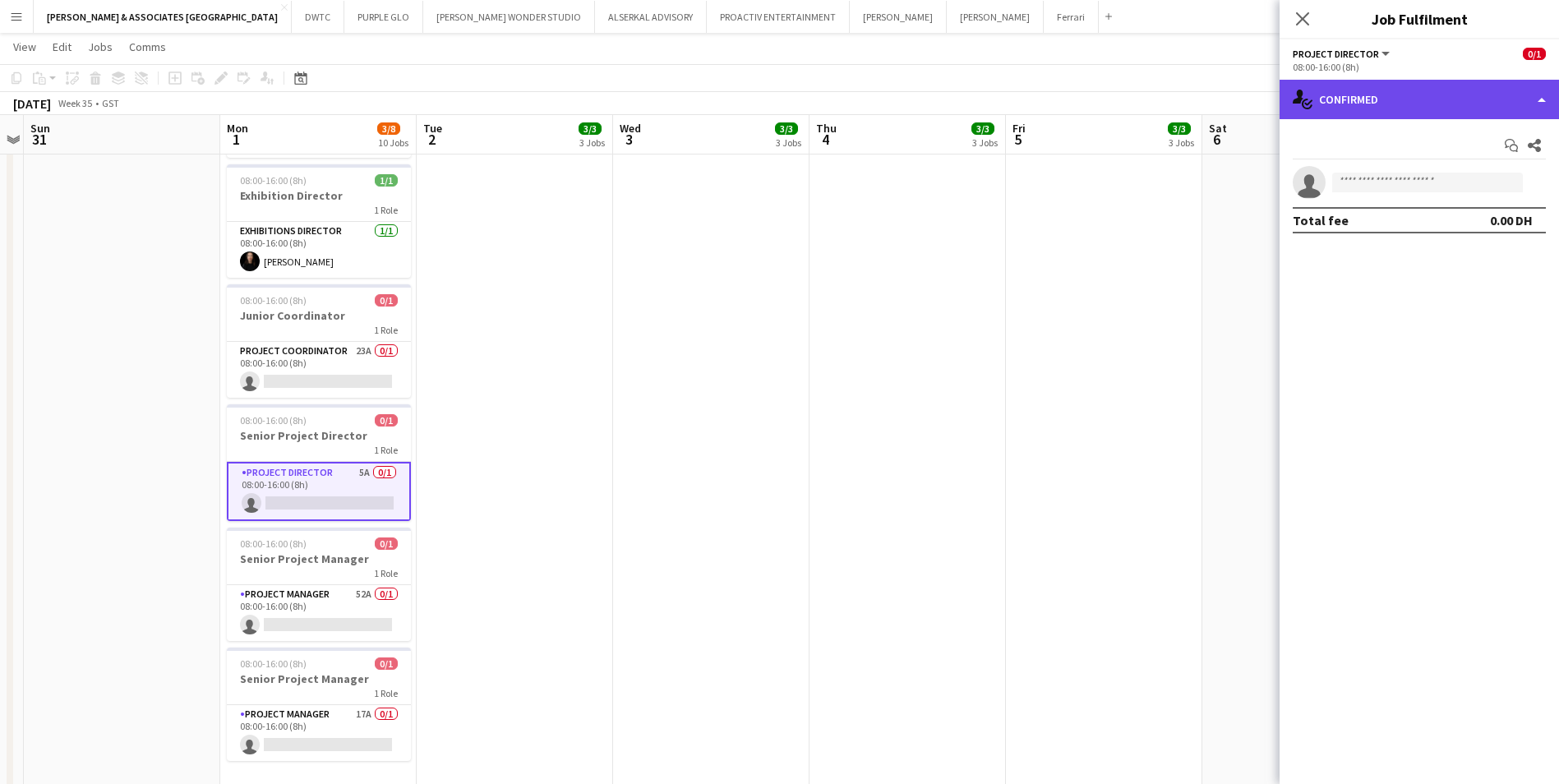
click at [1421, 110] on div "single-neutral-actions-check-2 Confirmed" at bounding box center [1420, 100] width 280 height 40
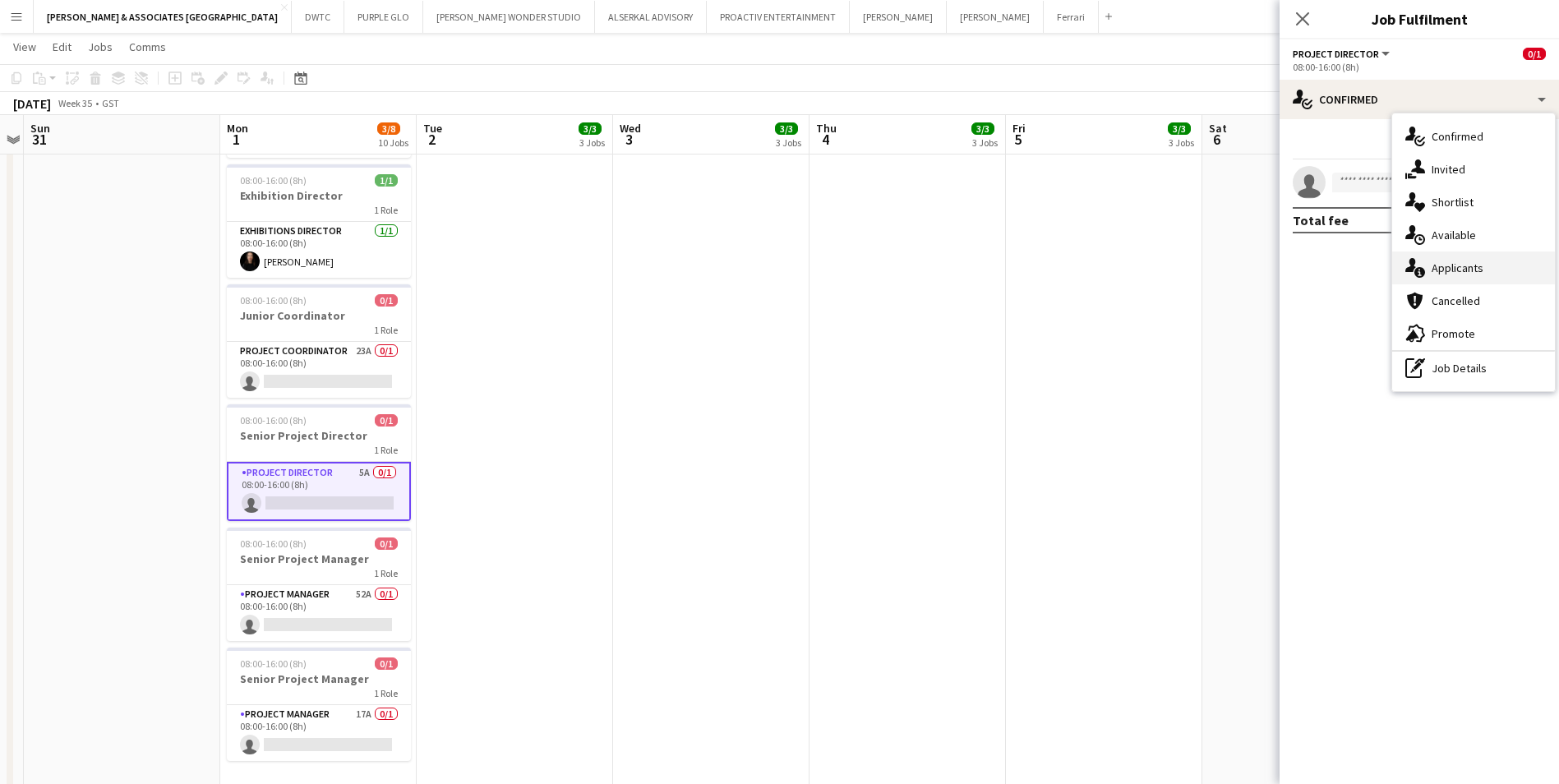
click at [1461, 254] on div "single-neutral-actions-information Applicants" at bounding box center [1474, 268] width 163 height 33
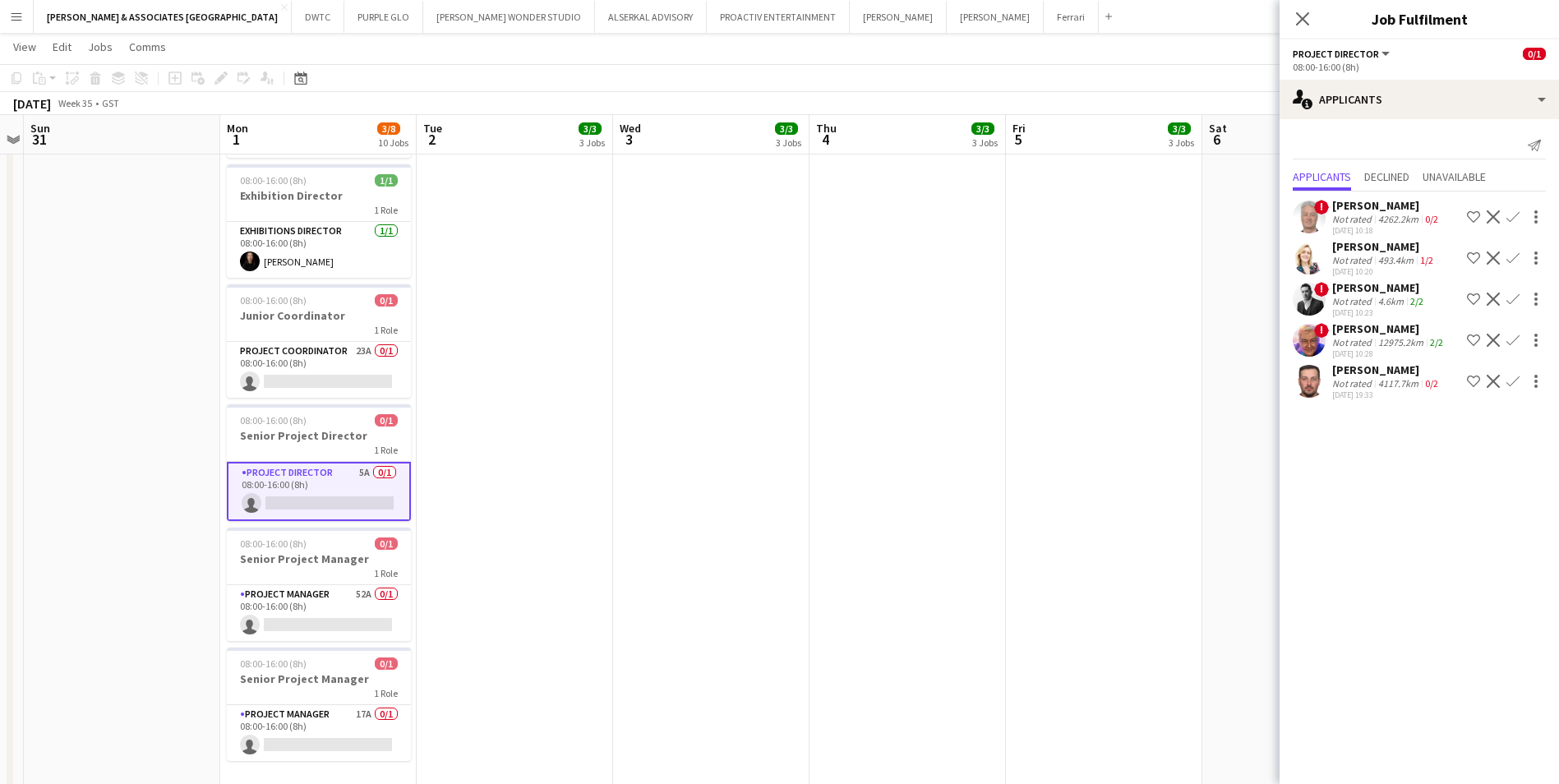
click at [1389, 210] on div "[PERSON_NAME]" at bounding box center [1387, 205] width 110 height 14
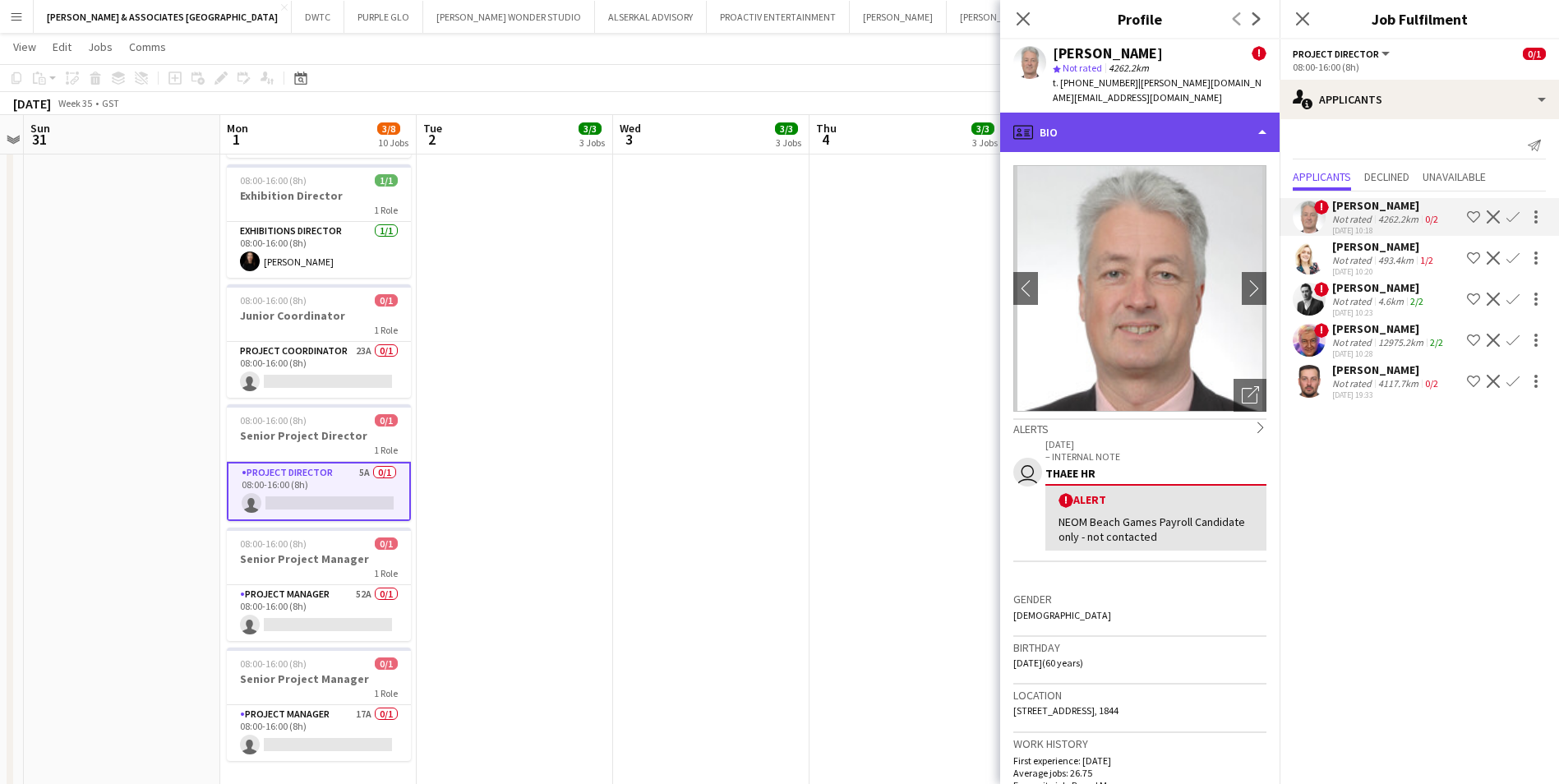
click at [1141, 112] on div "profile Bio" at bounding box center [1140, 132] width 280 height 40
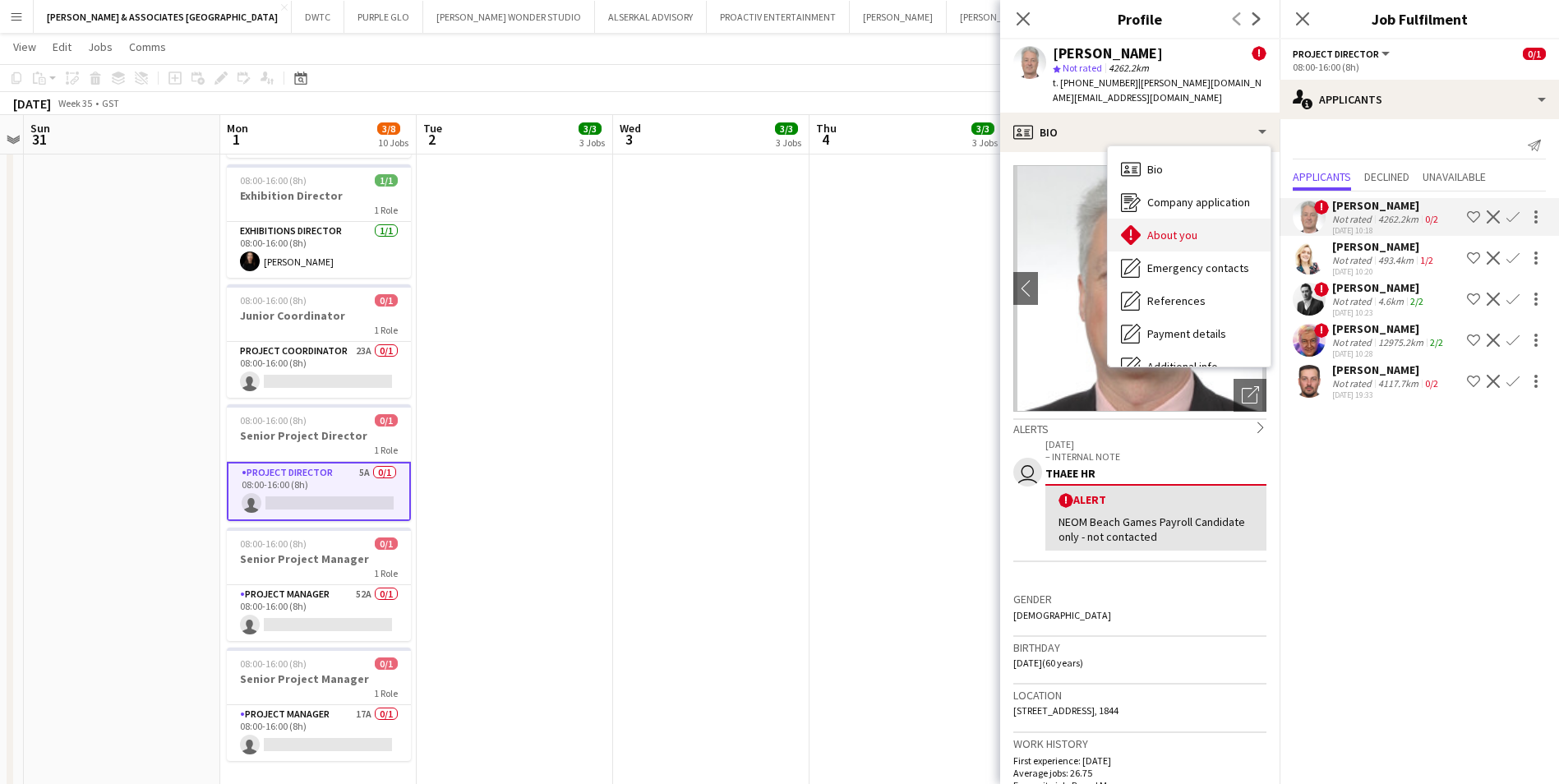
click at [1192, 227] on span "About you" at bounding box center [1173, 235] width 50 height 14
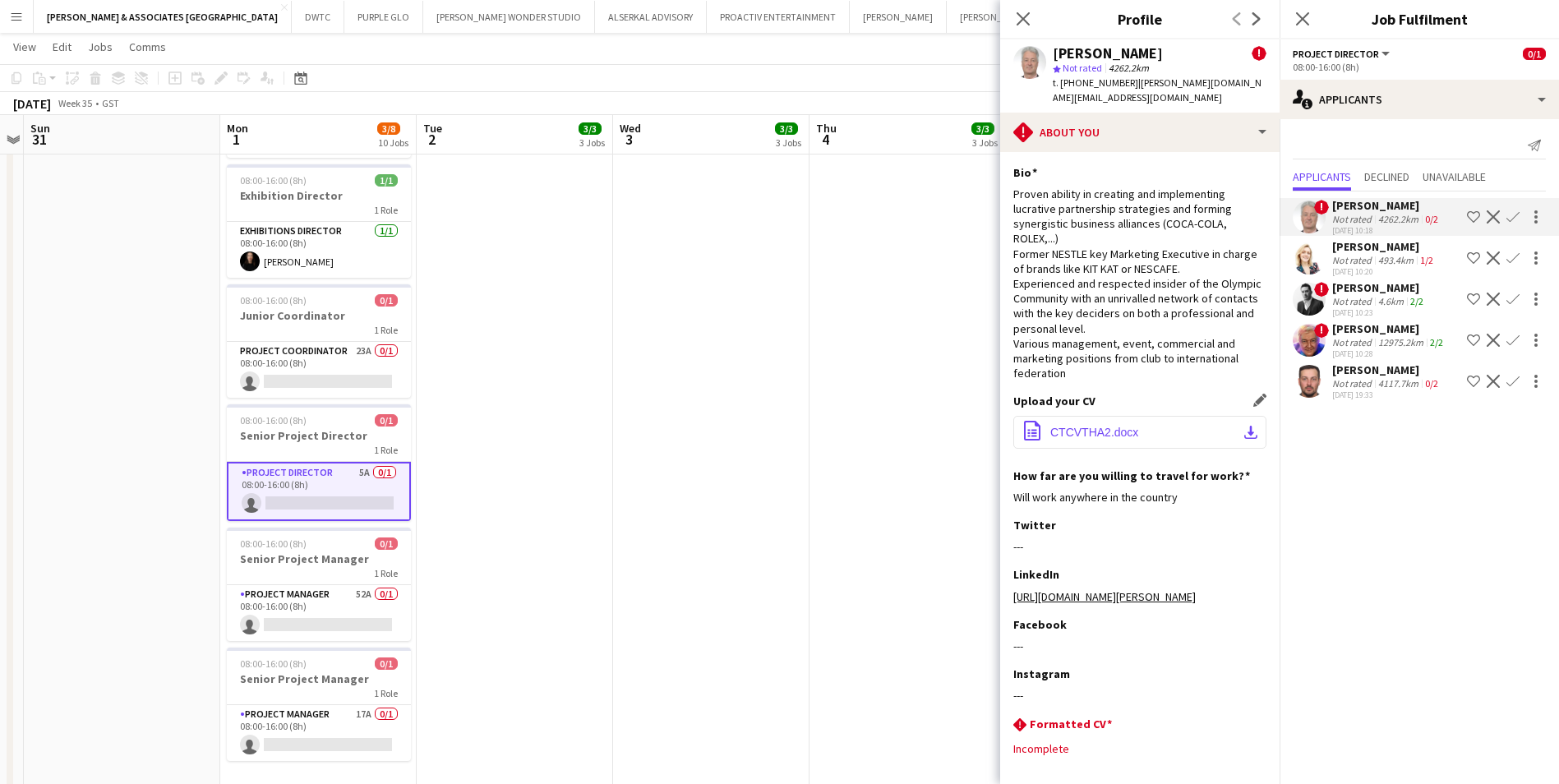
click at [1120, 441] on button "office-file-sheet CTCVTHA2.docx download-bottom" at bounding box center [1140, 432] width 253 height 33
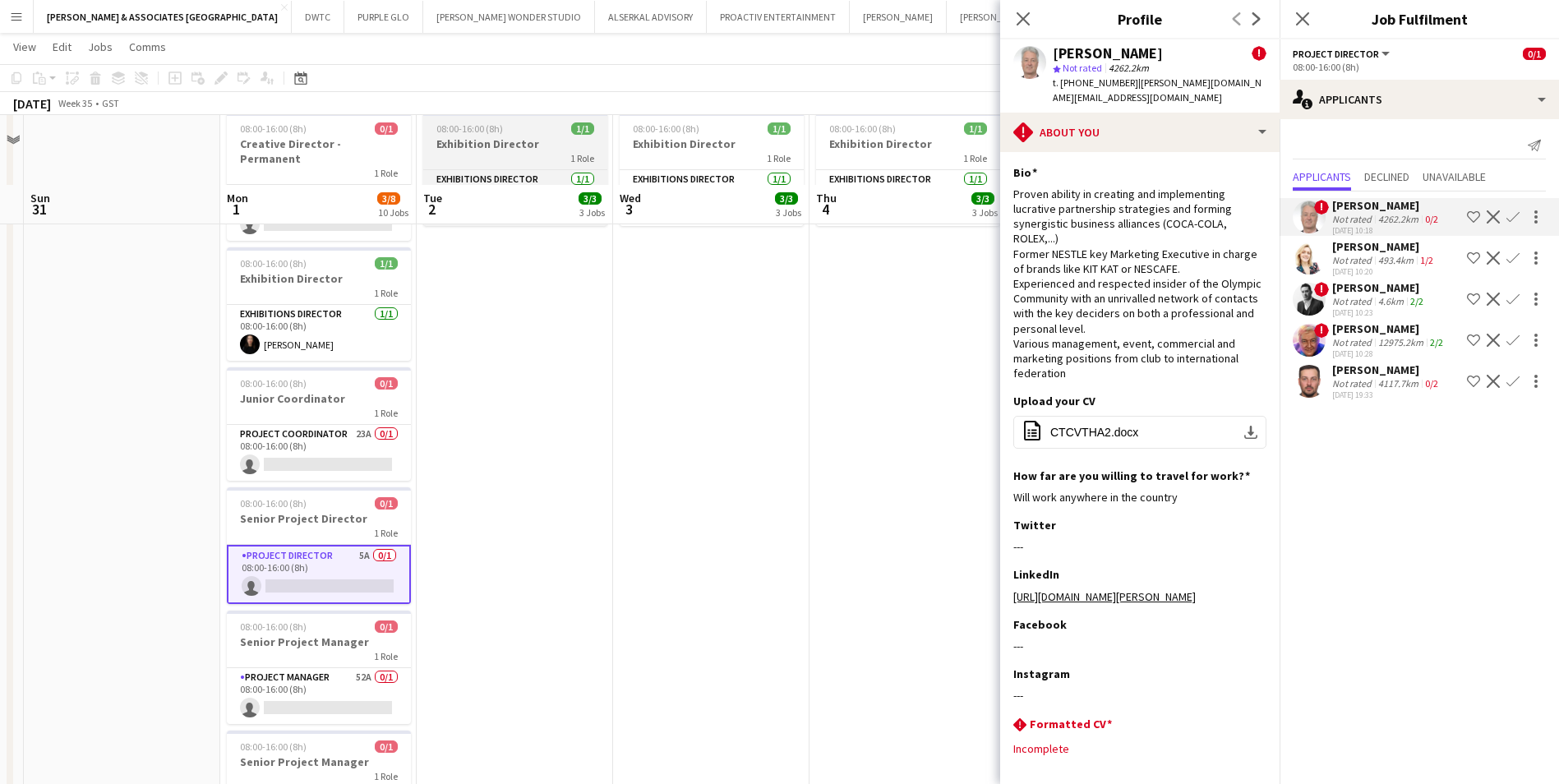
scroll to position [0, 0]
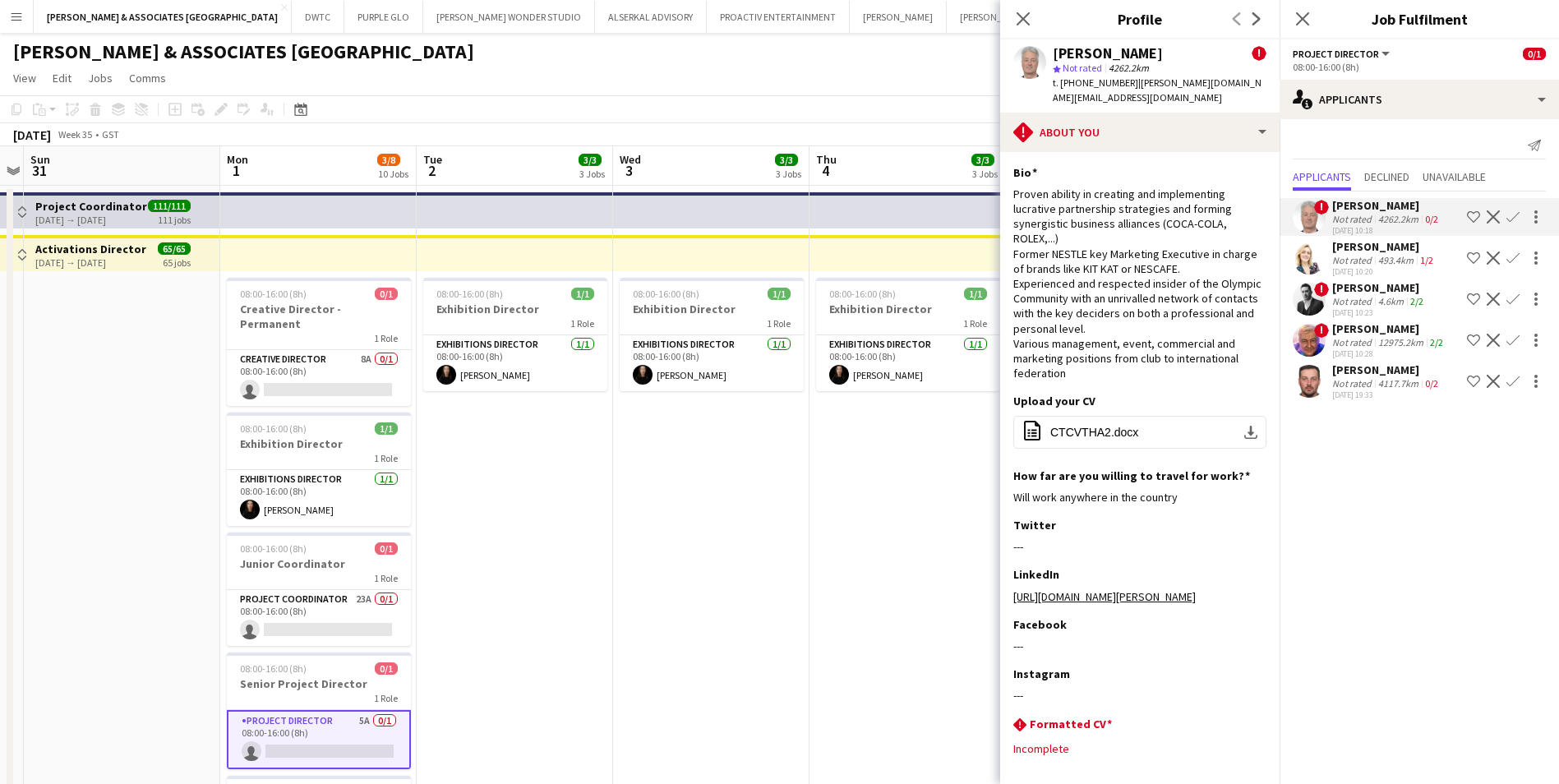
click at [1527, 13] on h3 "Job Fulfilment" at bounding box center [1420, 19] width 280 height 22
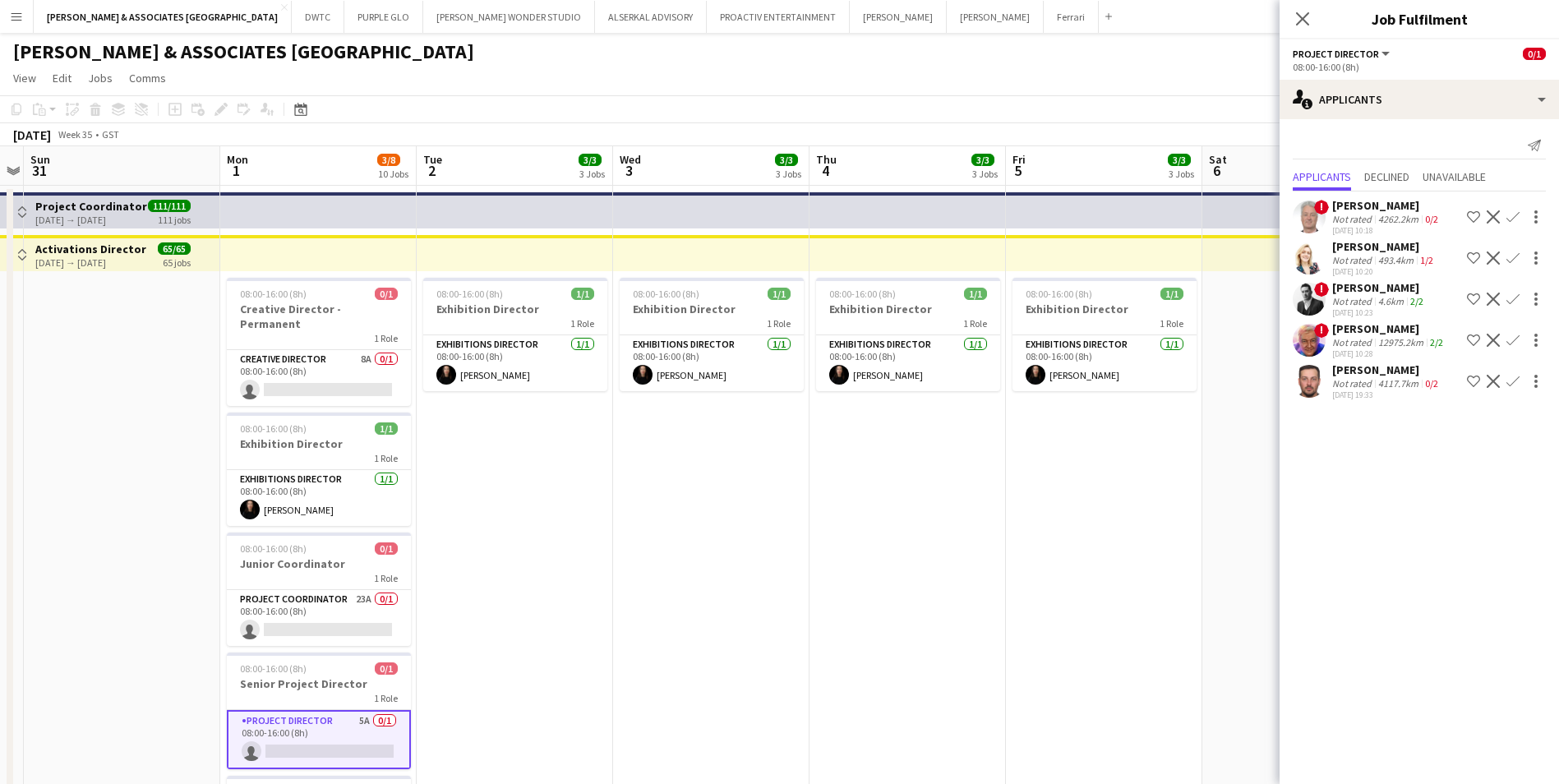
click at [1361, 369] on div "[PERSON_NAME]" at bounding box center [1387, 370] width 110 height 14
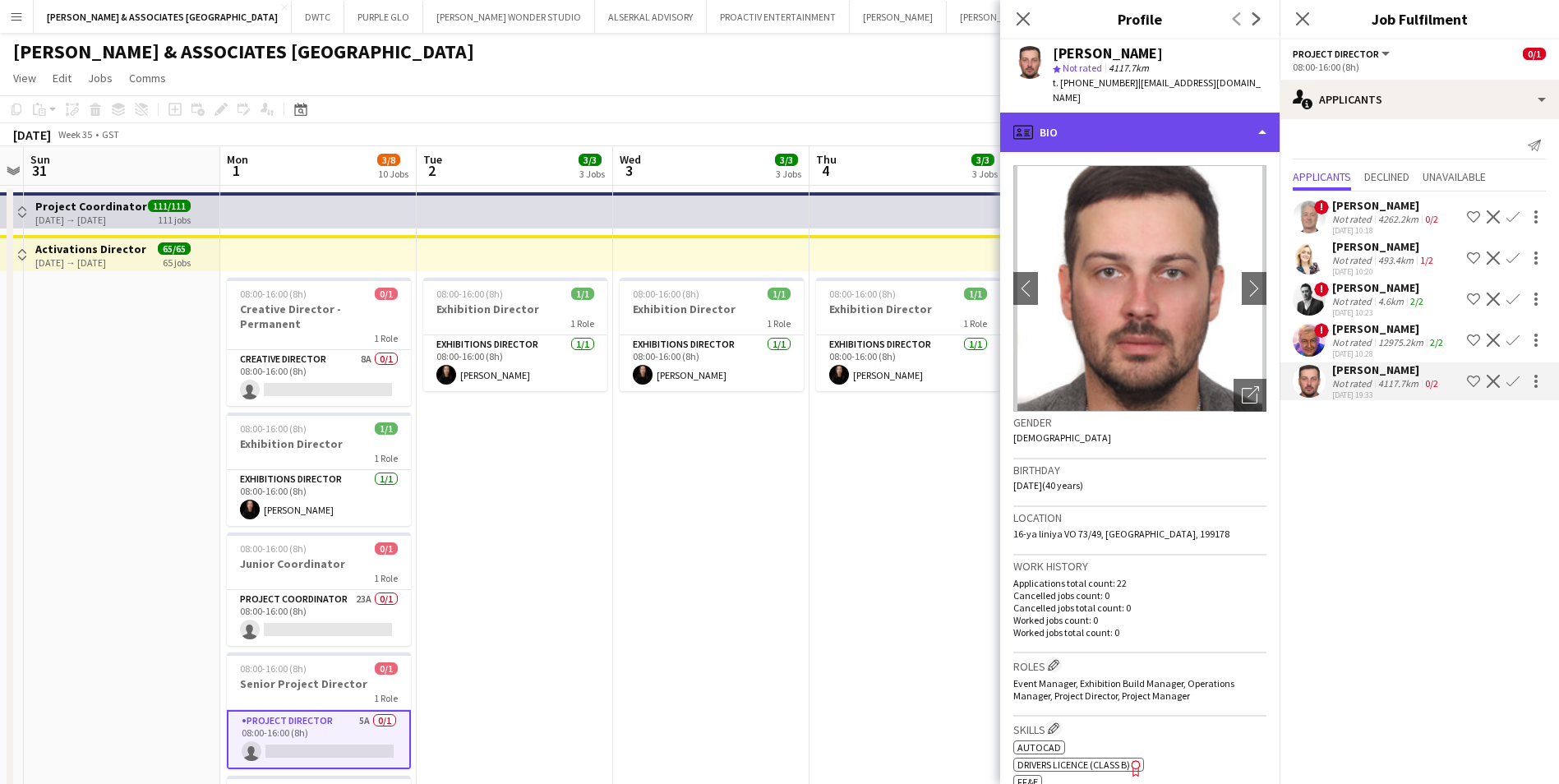
click at [1120, 118] on div "profile Bio" at bounding box center [1140, 132] width 280 height 40
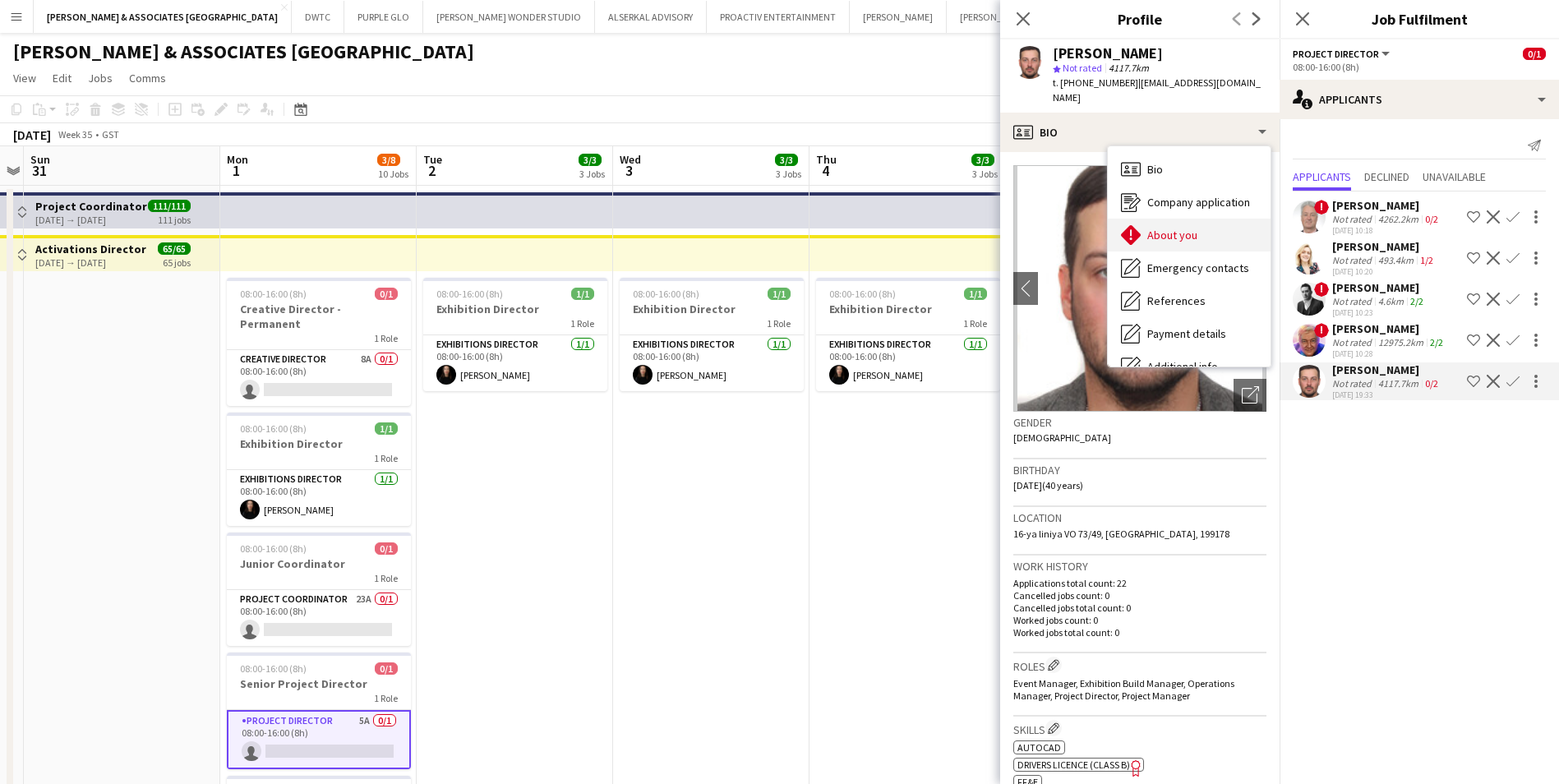
click at [1169, 227] on span "About you" at bounding box center [1173, 235] width 50 height 14
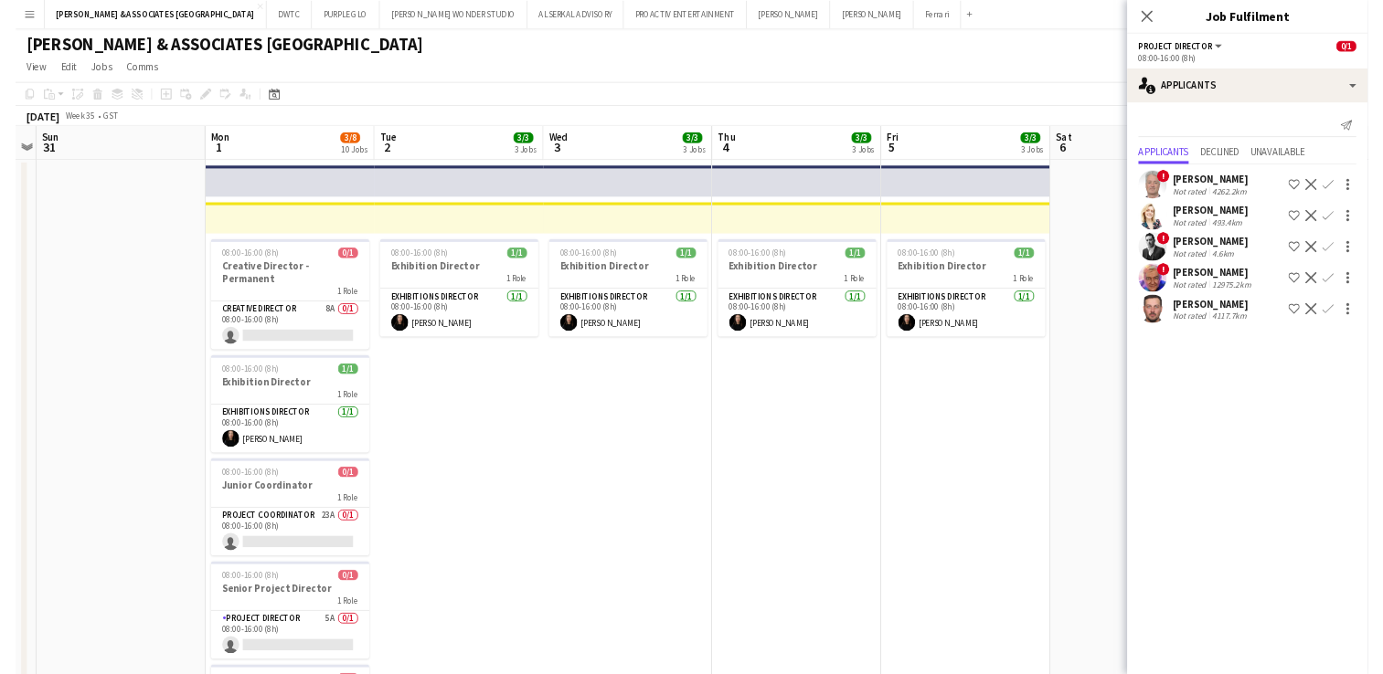
scroll to position [0, 629]
